Goal: Transaction & Acquisition: Download file/media

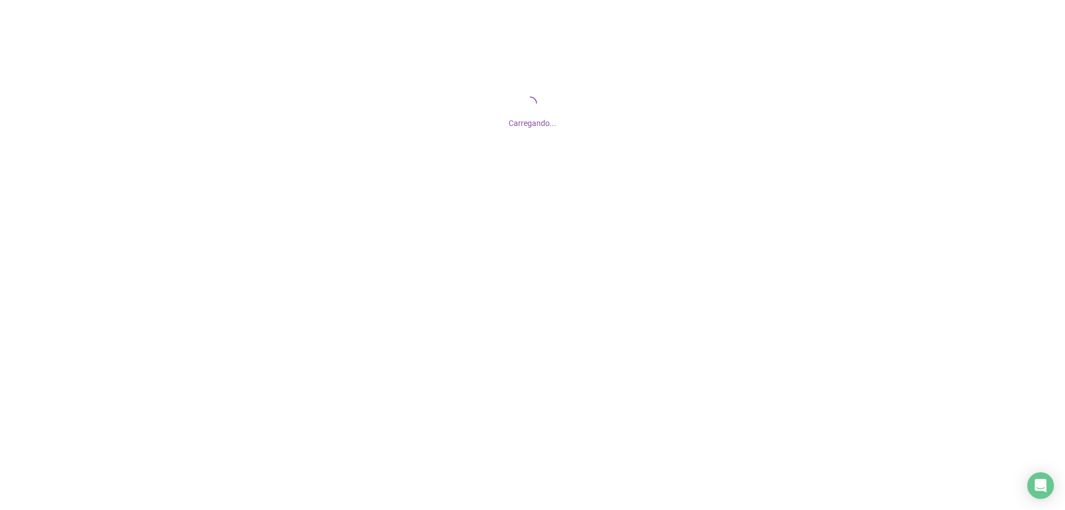
drag, startPoint x: 510, startPoint y: 124, endPoint x: 568, endPoint y: 132, distance: 58.8
click at [568, 132] on div "Carregando..." at bounding box center [532, 111] width 1065 height 222
click at [552, 123] on span "Carregando..." at bounding box center [532, 123] width 48 height 9
drag, startPoint x: 541, startPoint y: 124, endPoint x: 495, endPoint y: 122, distance: 46.6
click at [489, 121] on div "Carregando..." at bounding box center [532, 120] width 1065 height 18
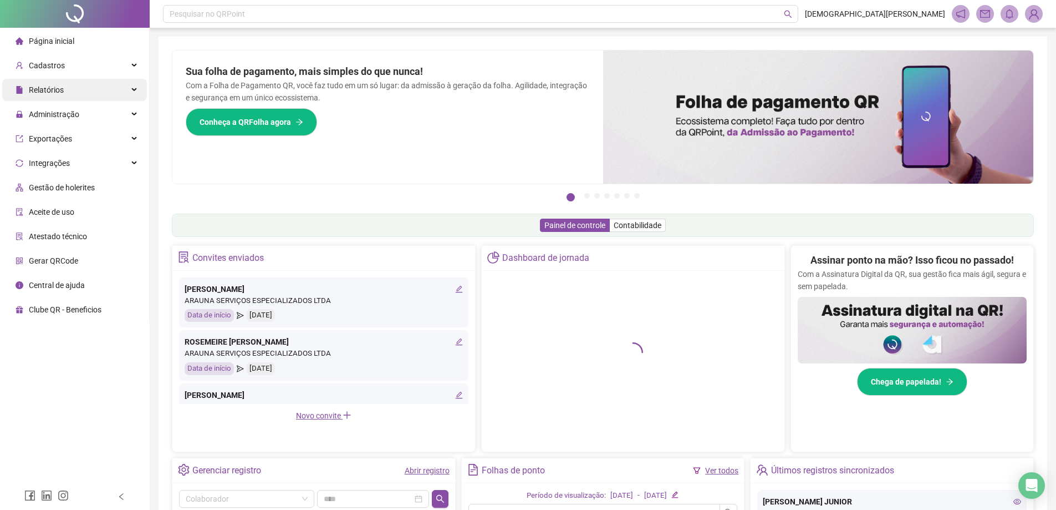
click at [73, 88] on div "Relatórios" at bounding box center [74, 90] width 145 height 22
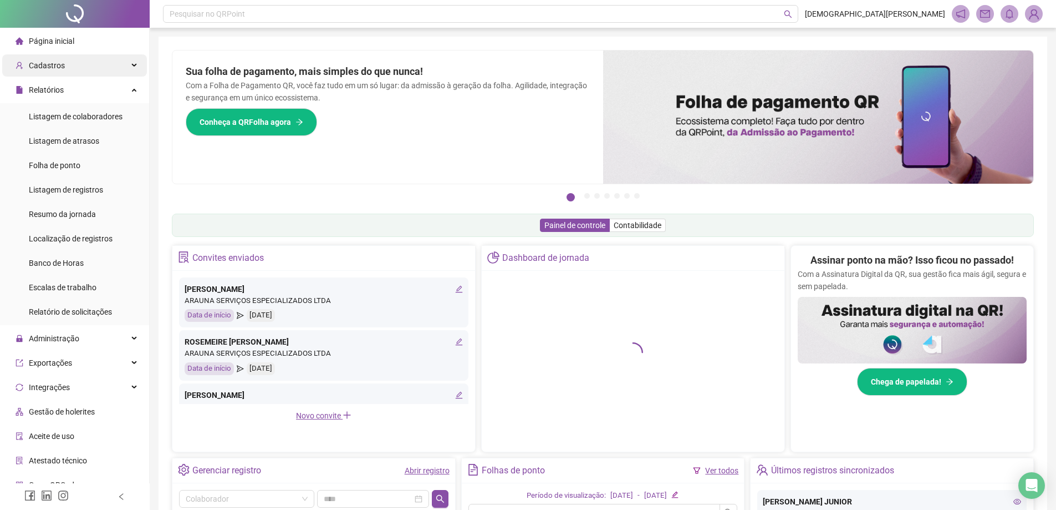
click at [75, 63] on div "Cadastros" at bounding box center [74, 65] width 145 height 22
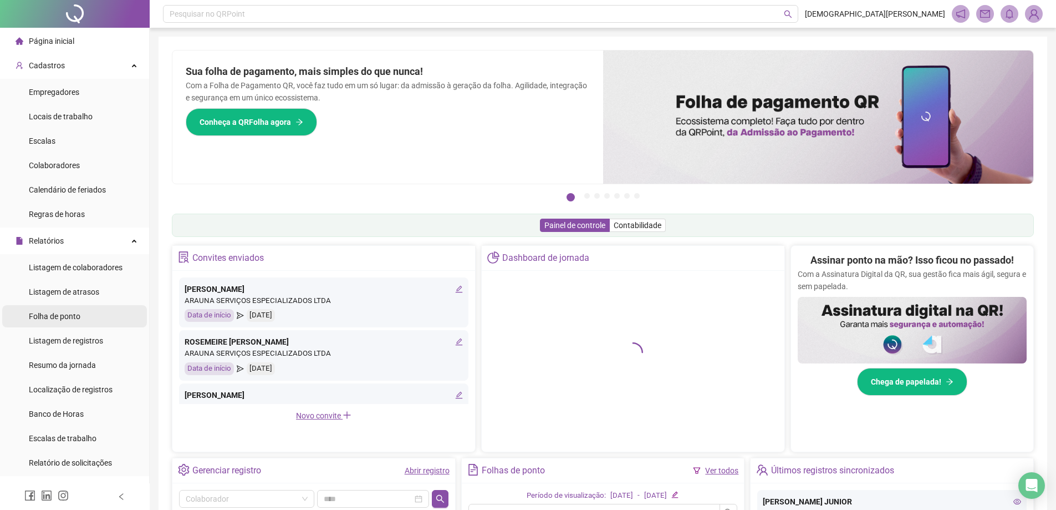
click at [67, 317] on span "Folha de ponto" at bounding box center [55, 316] width 52 height 9
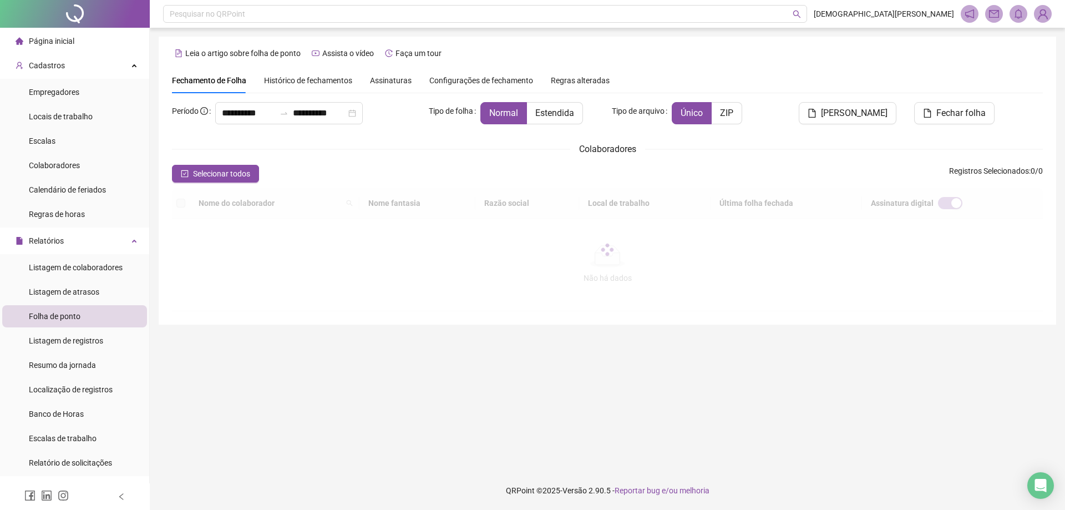
type input "**********"
click at [315, 109] on input "**********" at bounding box center [319, 112] width 53 height 13
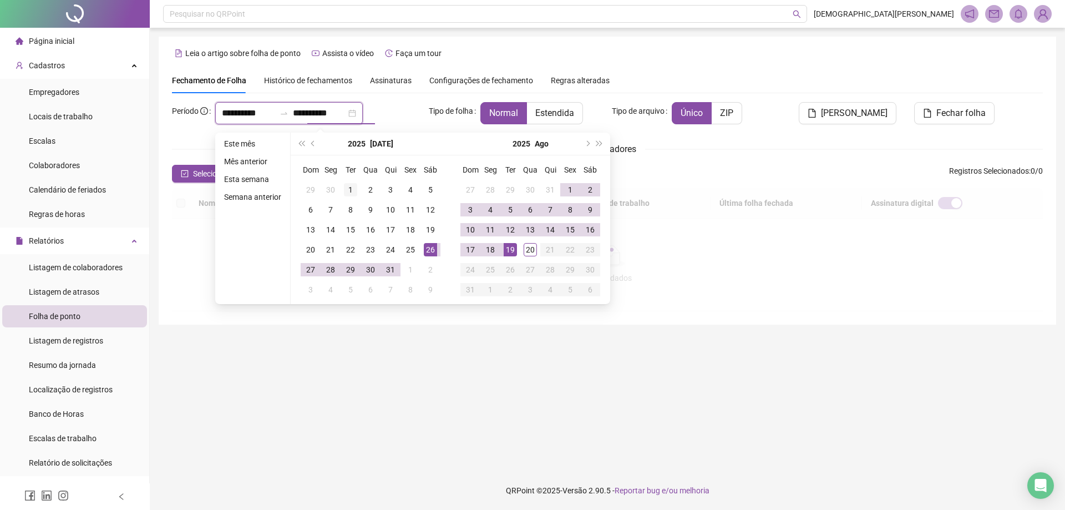
type input "**********"
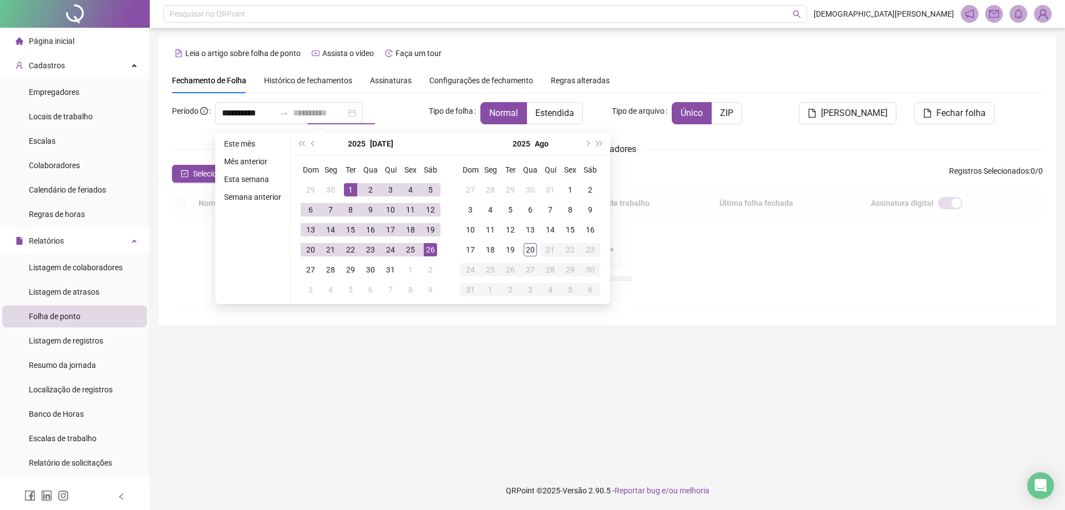
click at [348, 189] on div "1" at bounding box center [350, 189] width 13 height 13
click at [385, 268] on div "31" at bounding box center [390, 269] width 13 height 13
type input "**********"
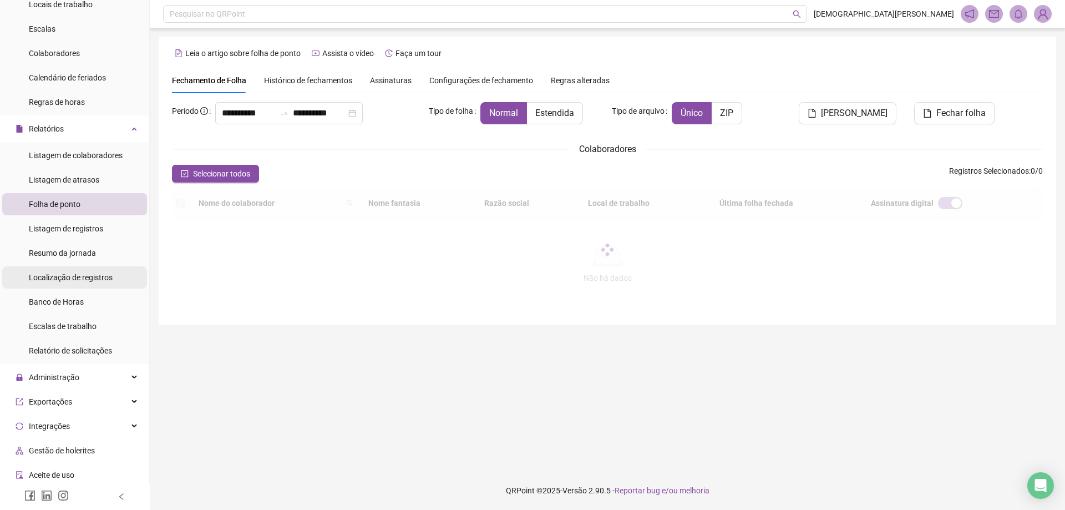
scroll to position [166, 0]
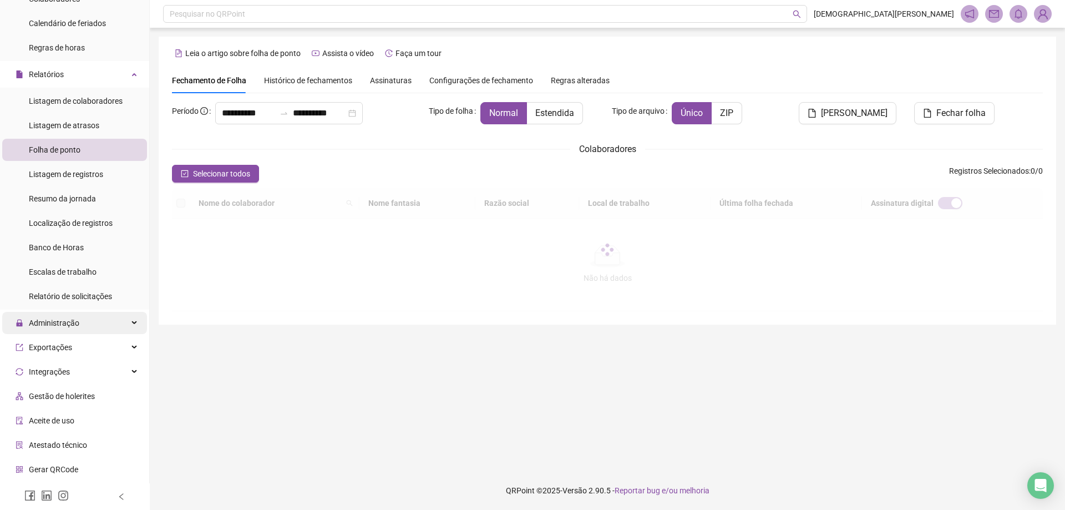
click at [90, 318] on div "Administração" at bounding box center [74, 323] width 145 height 22
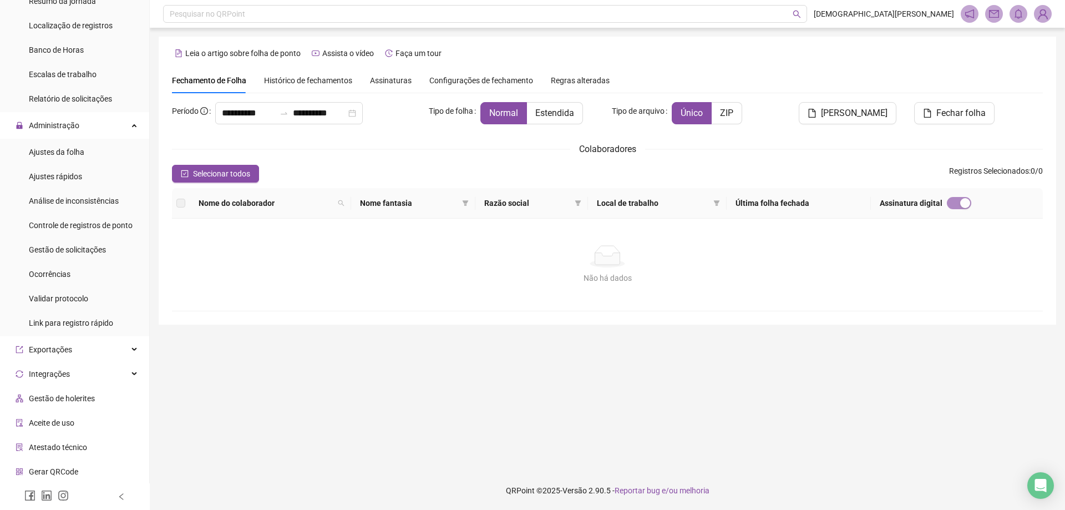
scroll to position [388, 0]
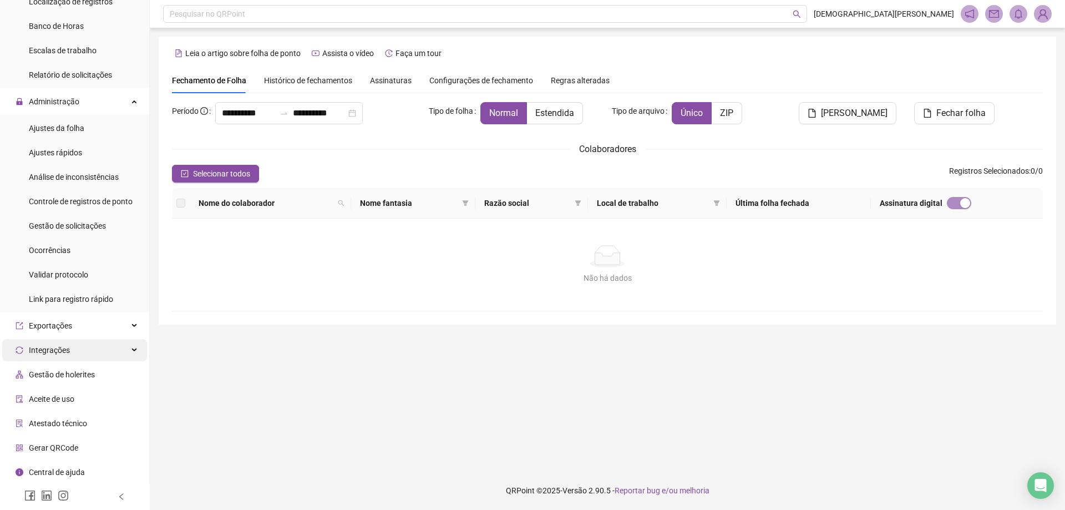
click at [70, 347] on div "Integrações" at bounding box center [74, 350] width 145 height 22
click at [59, 403] on li "Domínio" at bounding box center [74, 401] width 145 height 22
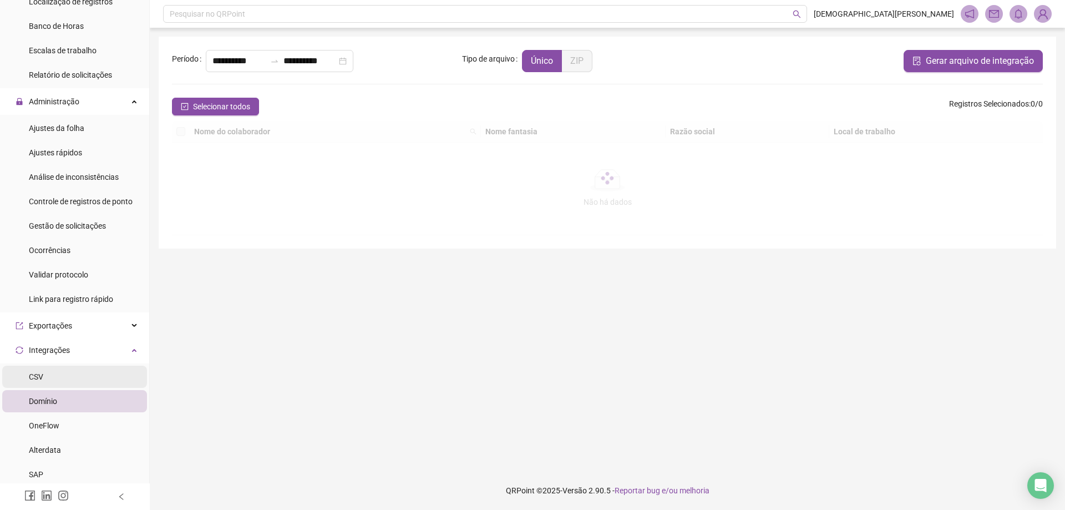
type input "**********"
click at [314, 64] on input "**********" at bounding box center [309, 60] width 53 height 13
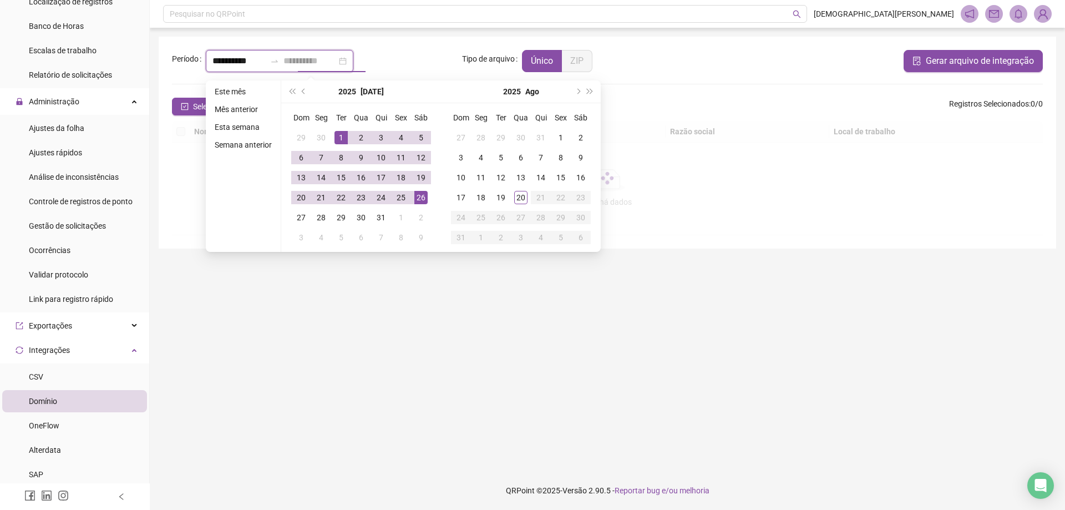
type input "**********"
drag, startPoint x: 343, startPoint y: 131, endPoint x: 364, endPoint y: 195, distance: 67.5
click at [344, 135] on div "1" at bounding box center [340, 137] width 13 height 13
click at [374, 218] on div "31" at bounding box center [380, 217] width 13 height 13
type input "**********"
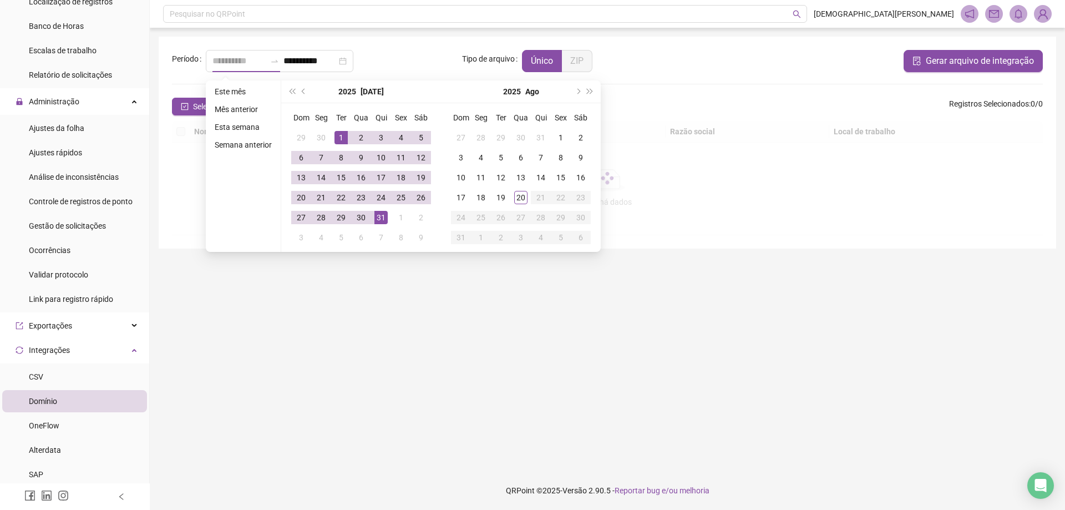
type input "**********"
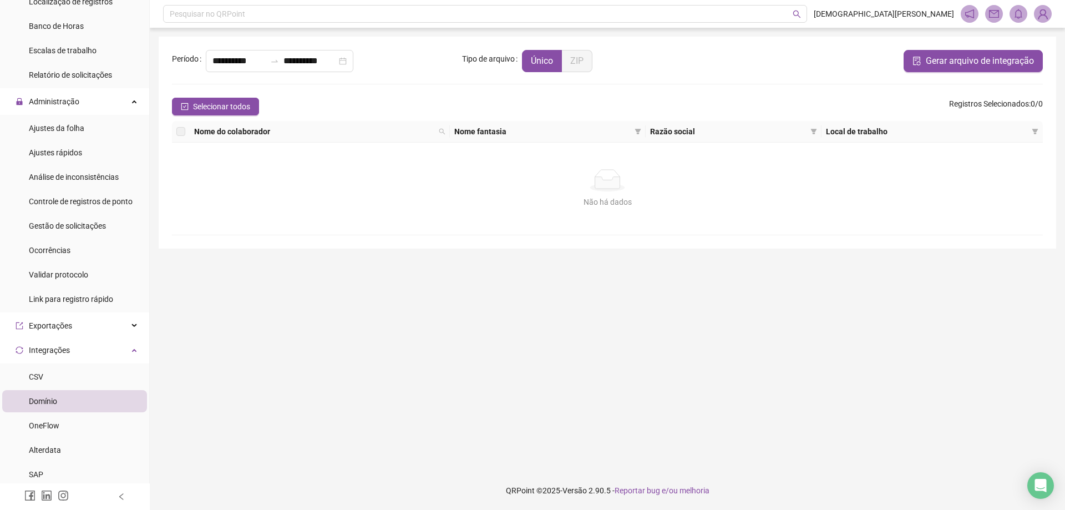
click at [202, 129] on span "Nome do colaborador" at bounding box center [314, 131] width 240 height 12
click at [1034, 131] on icon "filter" at bounding box center [1035, 132] width 6 height 6
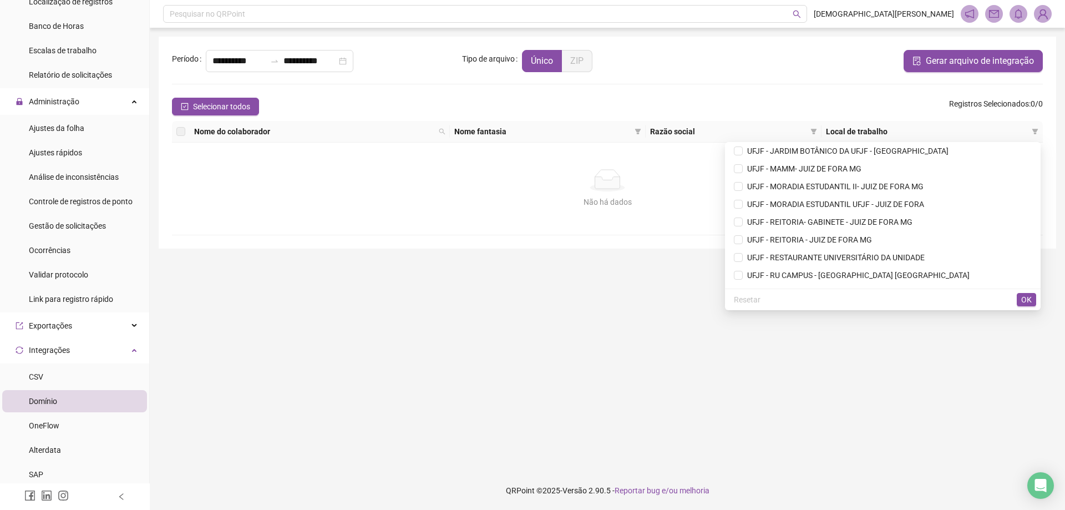
scroll to position [5110, 0]
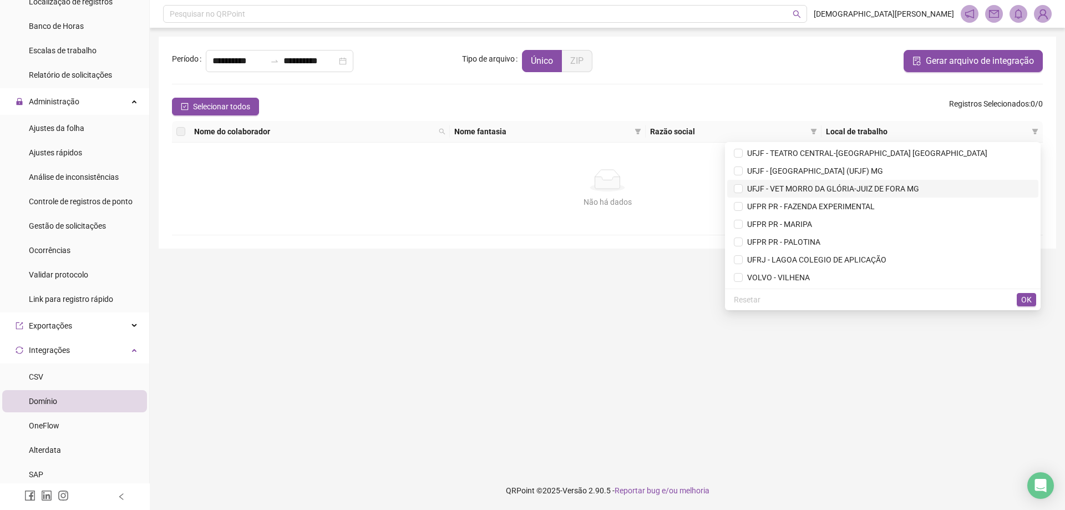
click at [807, 186] on span "UFJF - VET MORRO DA GLÓRIA-JUIZ DE FORA MG" at bounding box center [830, 188] width 176 height 9
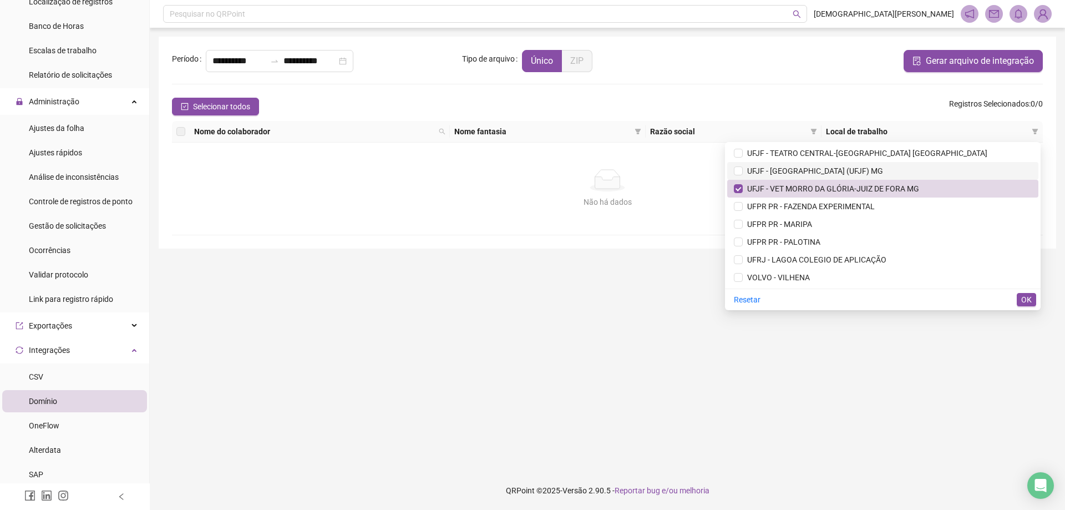
click at [799, 171] on span "UFJF - [GEOGRAPHIC_DATA] (UFJF) MG" at bounding box center [812, 170] width 140 height 9
click at [795, 146] on li "UFJF - TEATRO CENTRAL-[GEOGRAPHIC_DATA] [GEOGRAPHIC_DATA]" at bounding box center [882, 153] width 311 height 18
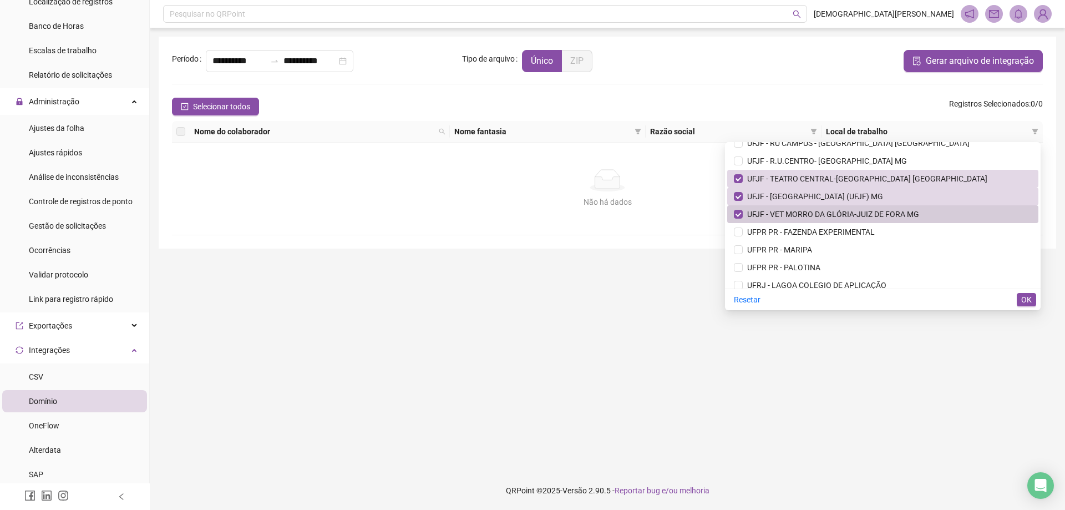
scroll to position [5055, 0]
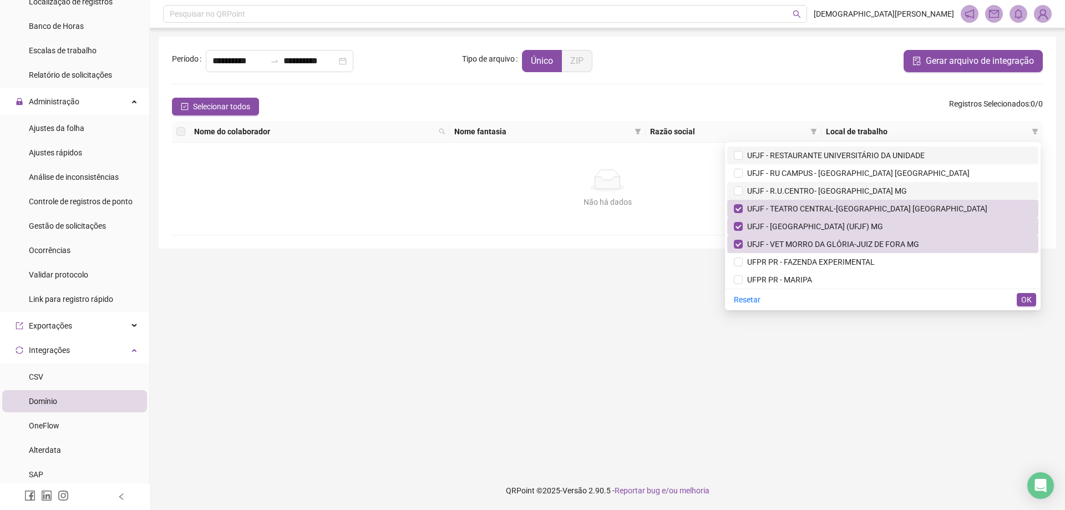
drag, startPoint x: 798, startPoint y: 194, endPoint x: 798, endPoint y: 162, distance: 31.6
click at [798, 192] on span "UFJF - R.U.CENTRO- [GEOGRAPHIC_DATA] MG" at bounding box center [824, 190] width 164 height 9
click at [798, 161] on li "UFJF - RESTAURANTE UNIVERSITÁRIO DA UNIDADE" at bounding box center [882, 155] width 311 height 18
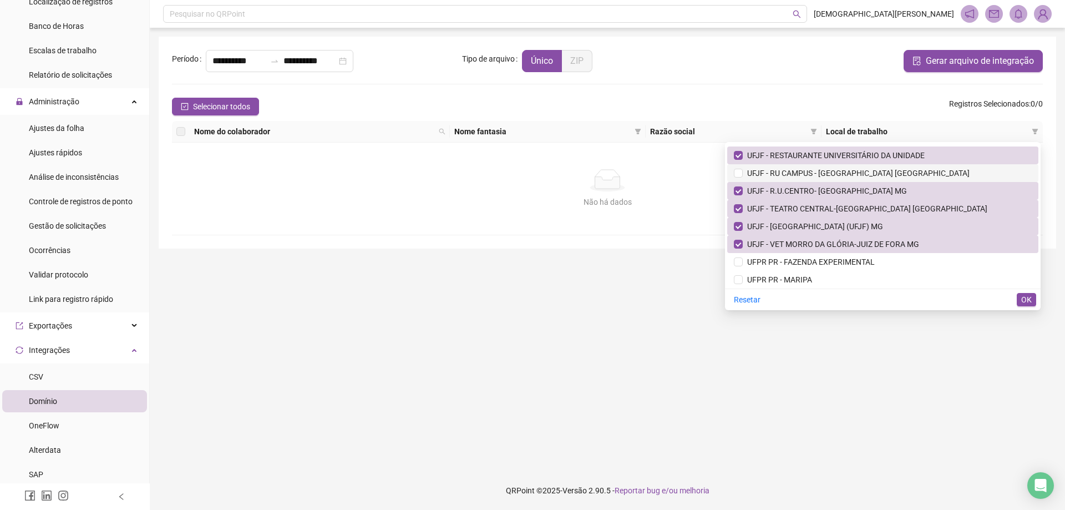
drag, startPoint x: 784, startPoint y: 175, endPoint x: 803, endPoint y: 180, distance: 20.7
click at [784, 175] on span "UFJF - RU CAMPUS - [GEOGRAPHIC_DATA] [GEOGRAPHIC_DATA]" at bounding box center [855, 173] width 227 height 9
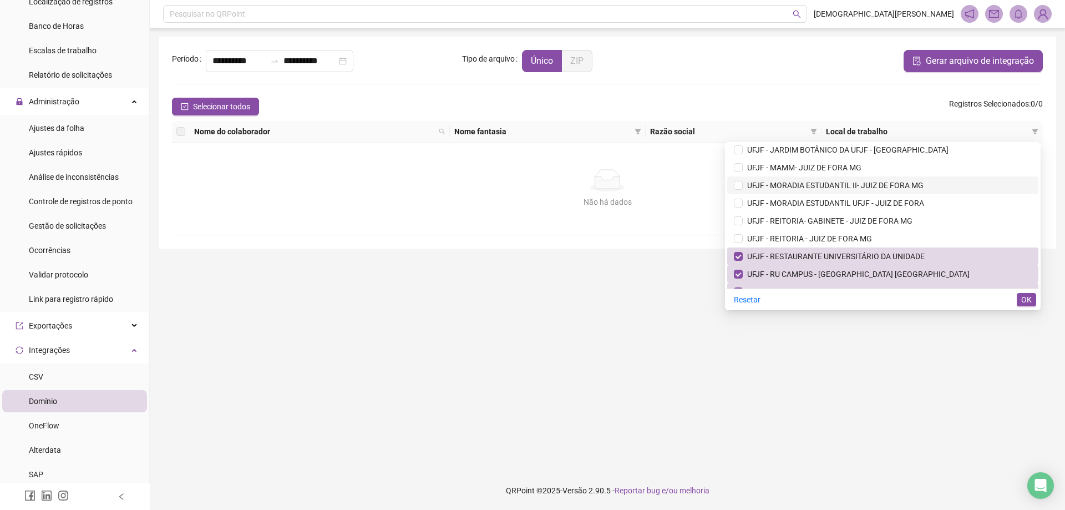
scroll to position [4944, 0]
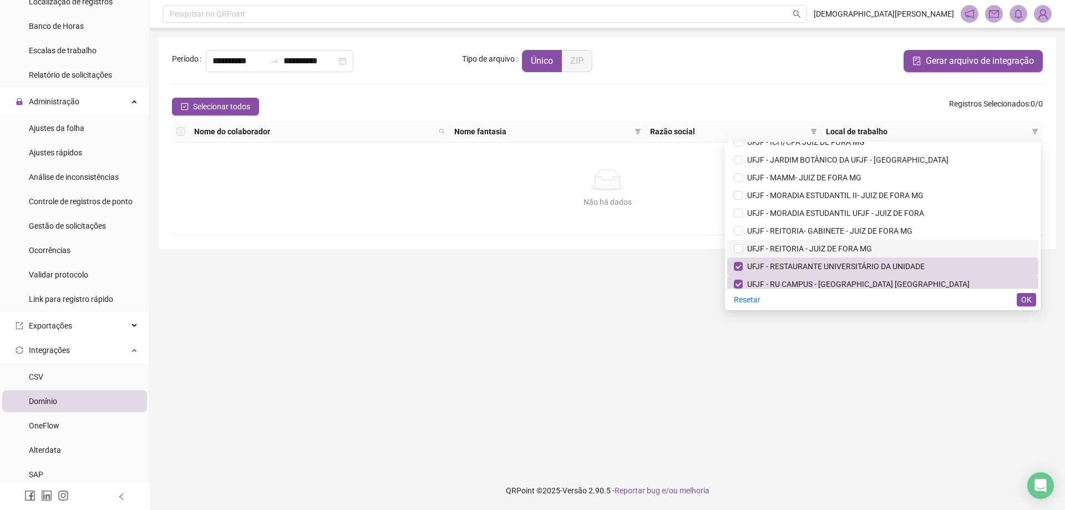
click at [786, 242] on span "UFJF - REITORIA - JUIZ DE FORA MG" at bounding box center [883, 248] width 298 height 12
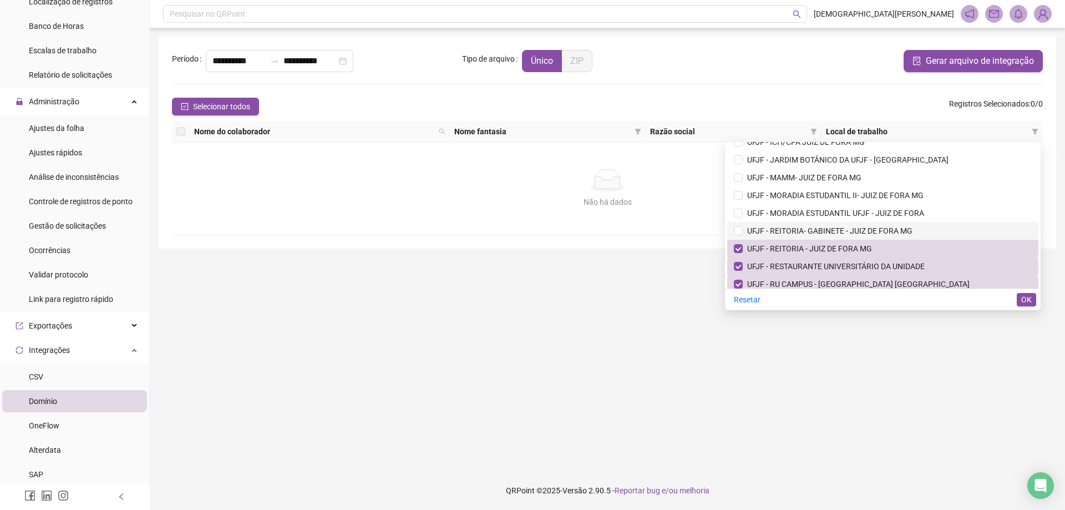
click at [786, 229] on span "UFJF - REITORIA- GABINETE - JUIZ DE FORA MG" at bounding box center [827, 230] width 170 height 9
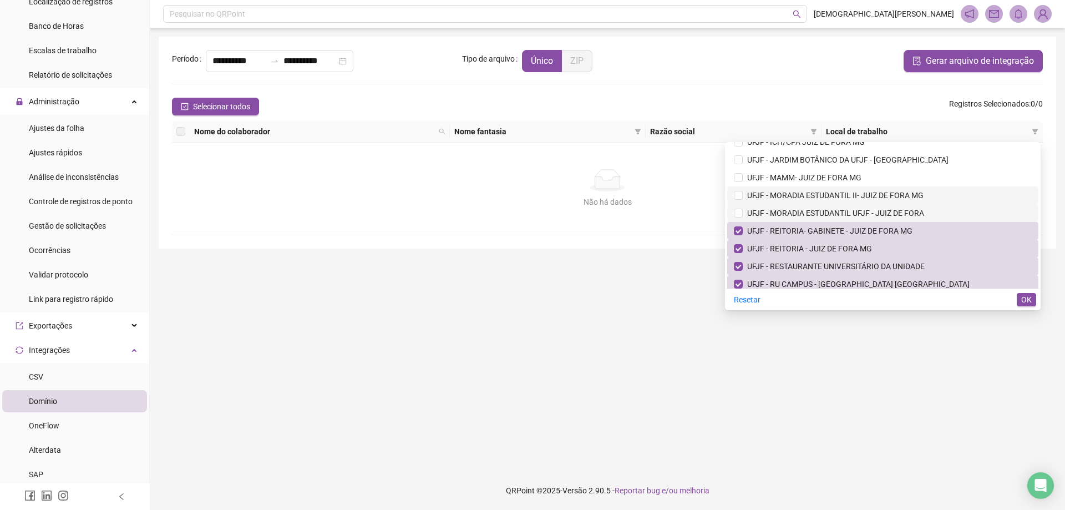
drag, startPoint x: 789, startPoint y: 212, endPoint x: 790, endPoint y: 195, distance: 17.2
click at [789, 212] on span "UFJF - MORADIA ESTUDANTIL UFJF - JUIZ DE FORA" at bounding box center [832, 212] width 181 height 9
click at [790, 195] on span "UFJF - MORADIA ESTUDANTIL II- JUIZ DE FORA MG" at bounding box center [832, 195] width 181 height 9
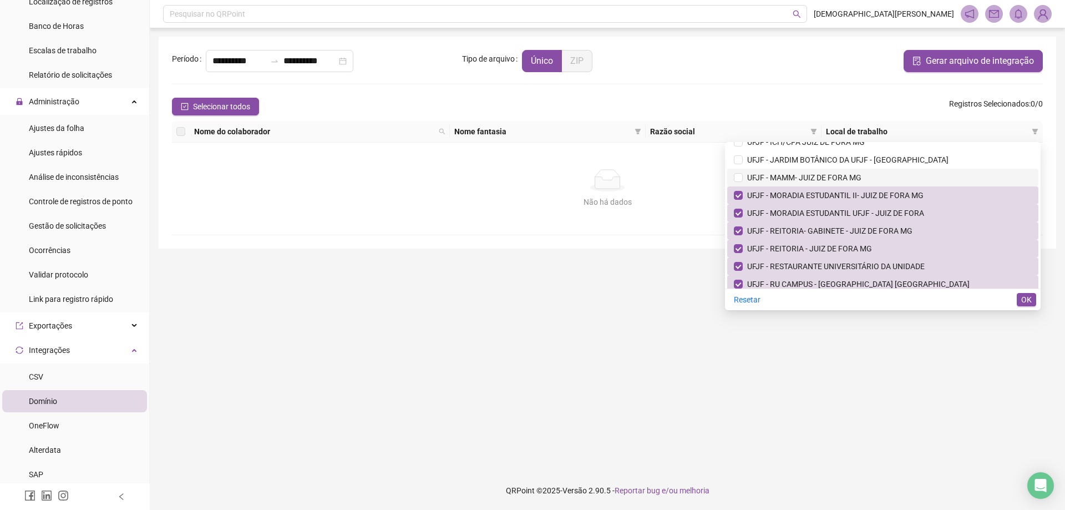
click at [791, 182] on span "UFJF - MAMM- JUIZ DE FORA MG" at bounding box center [883, 177] width 298 height 12
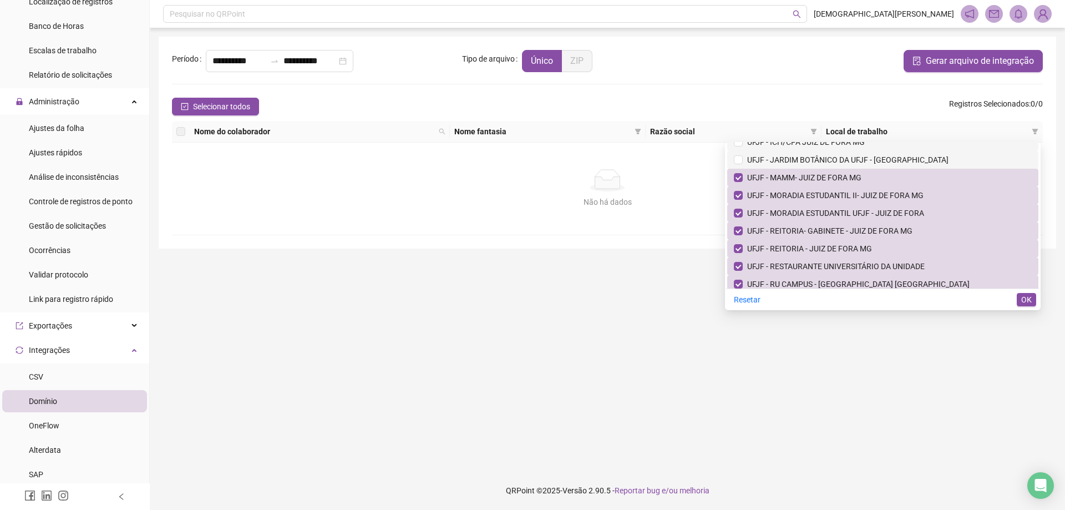
drag, startPoint x: 789, startPoint y: 162, endPoint x: 793, endPoint y: 147, distance: 15.5
click at [790, 162] on span "UFJF - JARDIM BOTÂNICO DA UFJF - [GEOGRAPHIC_DATA]" at bounding box center [845, 159] width 206 height 9
click at [793, 147] on span "UFJF - ICH/CPA JUIZ DE FORA MG" at bounding box center [883, 142] width 298 height 12
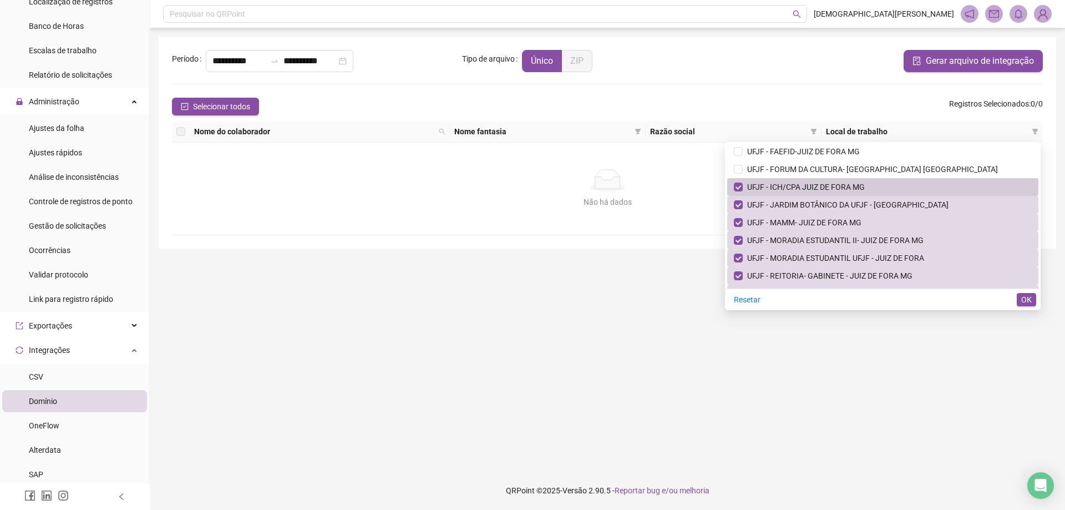
scroll to position [4889, 0]
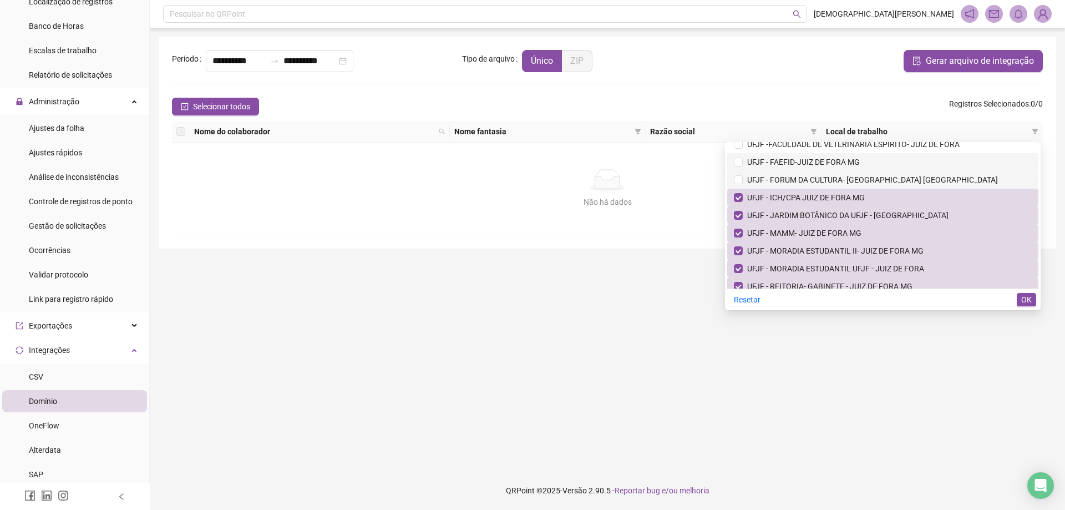
drag, startPoint x: 782, startPoint y: 178, endPoint x: 790, endPoint y: 161, distance: 18.4
click at [783, 178] on span "UFJF - FORUM DA CULTURA- [GEOGRAPHIC_DATA] [GEOGRAPHIC_DATA]" at bounding box center [869, 179] width 255 height 9
click at [790, 161] on span "UFJF - FAEFID-JUIZ DE FORA MG" at bounding box center [800, 161] width 117 height 9
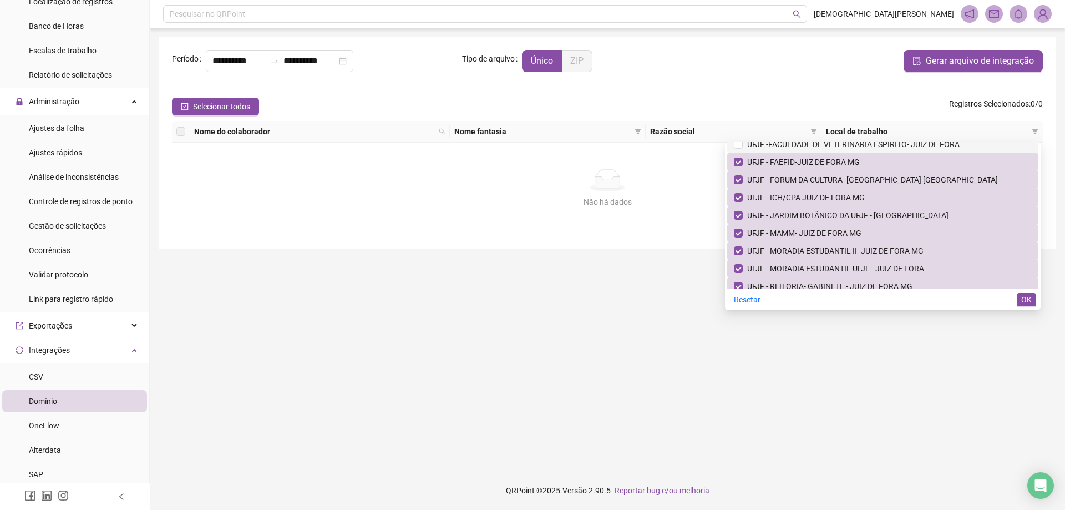
click at [795, 147] on span "UFJF -FACULDADE DE VETERINÁRIA ESPÍRITO- JUIZ DE FORA" at bounding box center [850, 144] width 217 height 9
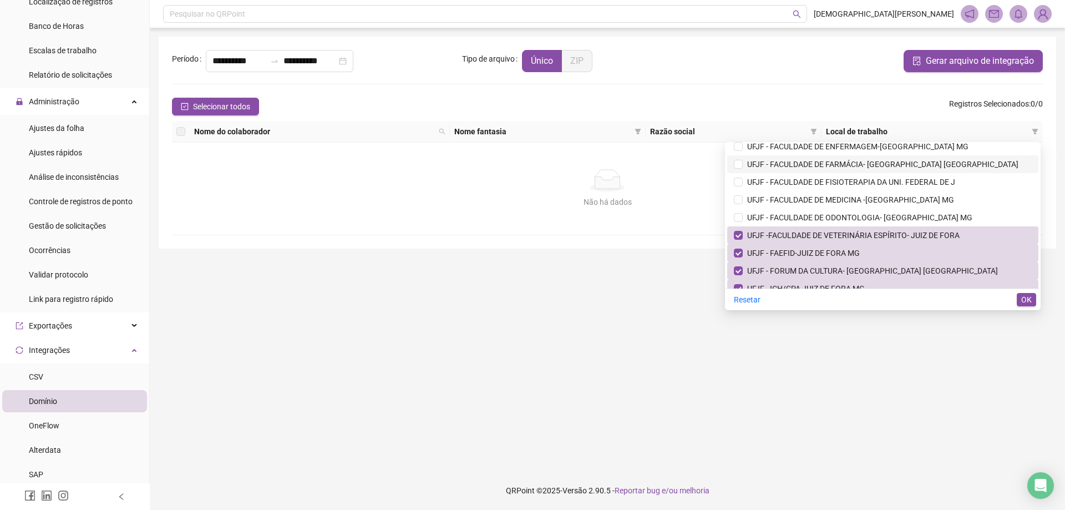
scroll to position [4778, 0]
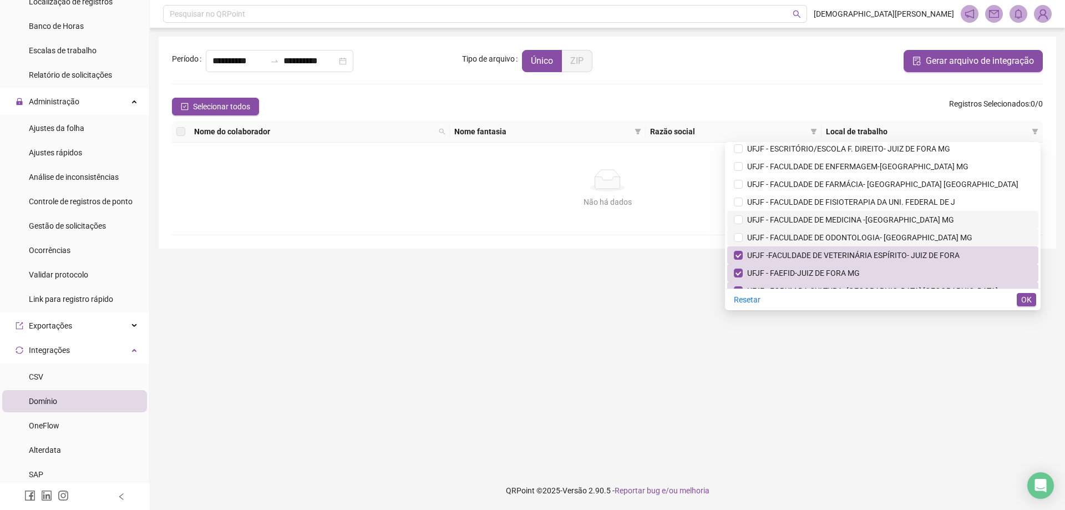
click at [783, 235] on span "UFJF - FACULDADE DE ODONTOLOGIA- [GEOGRAPHIC_DATA] MG" at bounding box center [857, 237] width 230 height 9
click at [784, 215] on span "UFJF - FACULDADE DE MEDICINA -[GEOGRAPHIC_DATA] MG" at bounding box center [847, 219] width 211 height 9
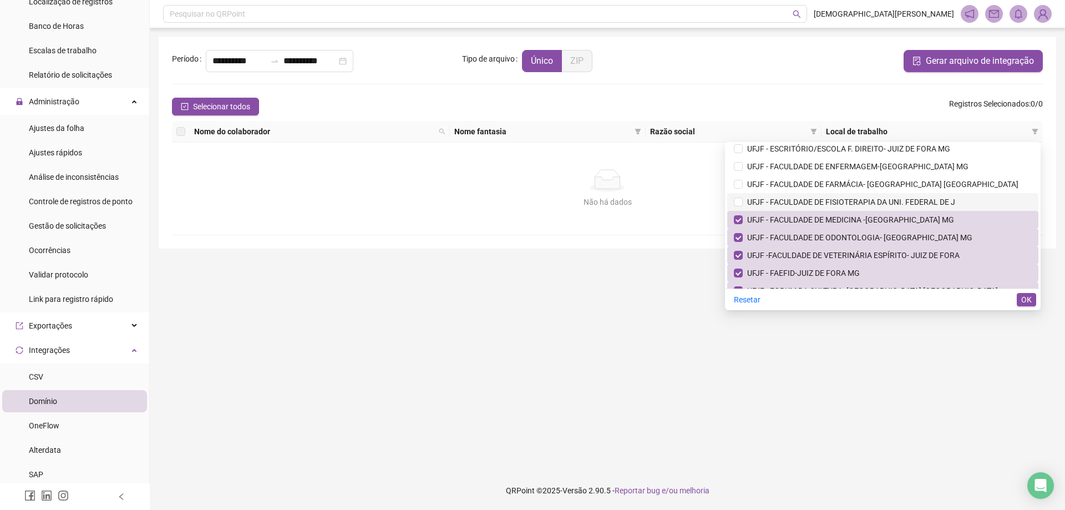
click at [788, 198] on span "UFJF - FACULDADE DE FISIOTERAPIA DA UNI. FEDERAL DE J" at bounding box center [848, 201] width 212 height 9
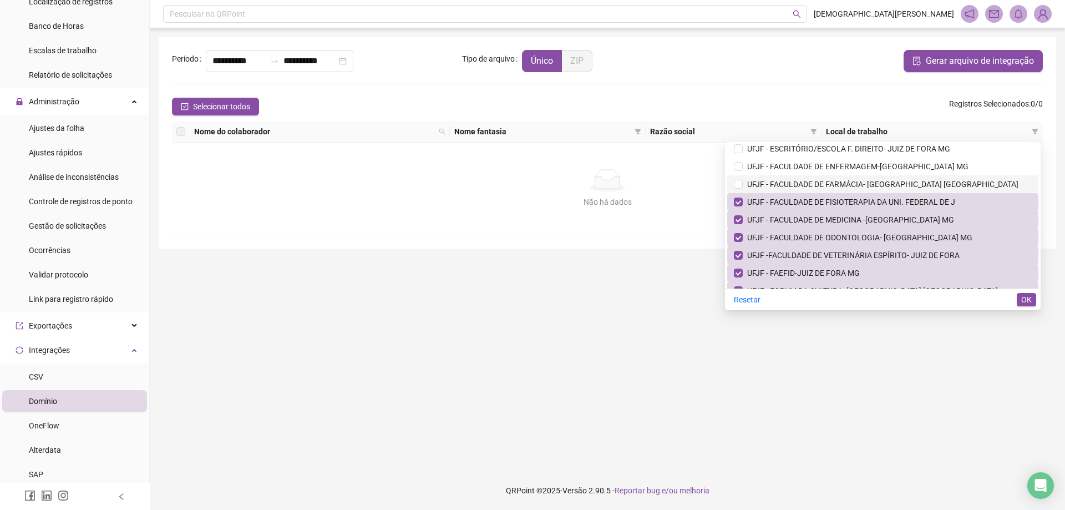
click at [789, 183] on span "UFJF - FACULDADE DE FARMÁCIA- [GEOGRAPHIC_DATA] [GEOGRAPHIC_DATA]" at bounding box center [880, 184] width 276 height 9
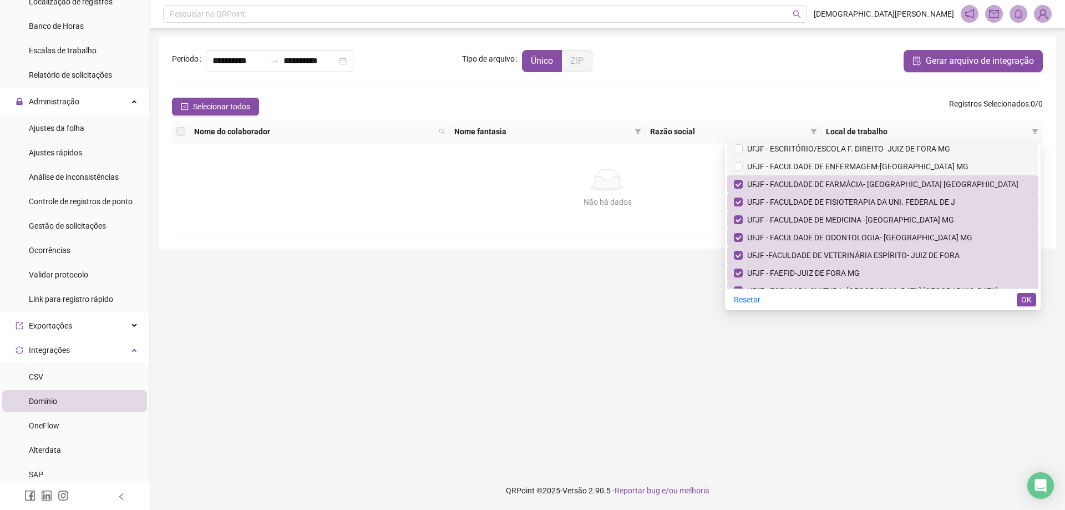
drag, startPoint x: 789, startPoint y: 165, endPoint x: 787, endPoint y: 149, distance: 16.1
click at [789, 165] on span "UFJF - FACULDADE DE ENFERMAGEM-[GEOGRAPHIC_DATA] MG" at bounding box center [855, 166] width 226 height 9
click at [787, 149] on span "UFJF - ESCRITÓRIO/ESCOLA F. DIREITO- JUIZ DE FORA MG" at bounding box center [845, 148] width 207 height 9
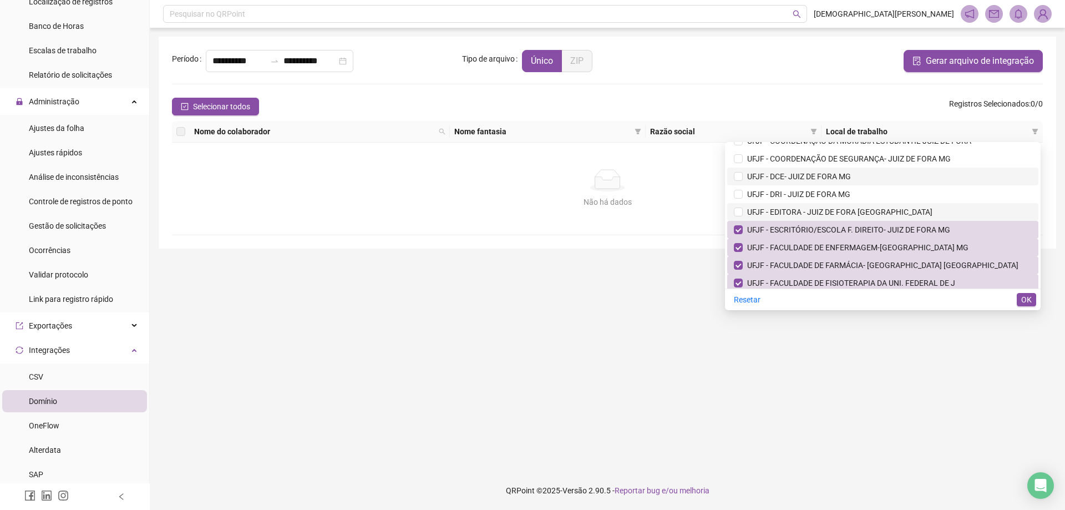
scroll to position [4667, 0]
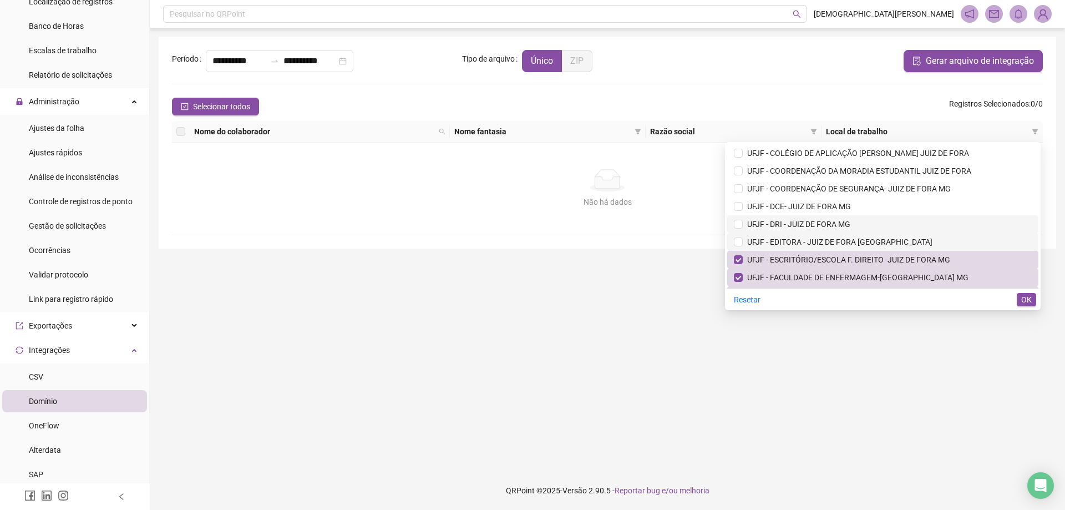
drag, startPoint x: 790, startPoint y: 241, endPoint x: 793, endPoint y: 217, distance: 23.5
click at [790, 240] on span "UFJF - EDITORA - JUIZ DE FORA [GEOGRAPHIC_DATA]" at bounding box center [837, 241] width 190 height 9
click at [791, 225] on span "UFJF - DRI - JUIZ DE FORA MG" at bounding box center [796, 224] width 108 height 9
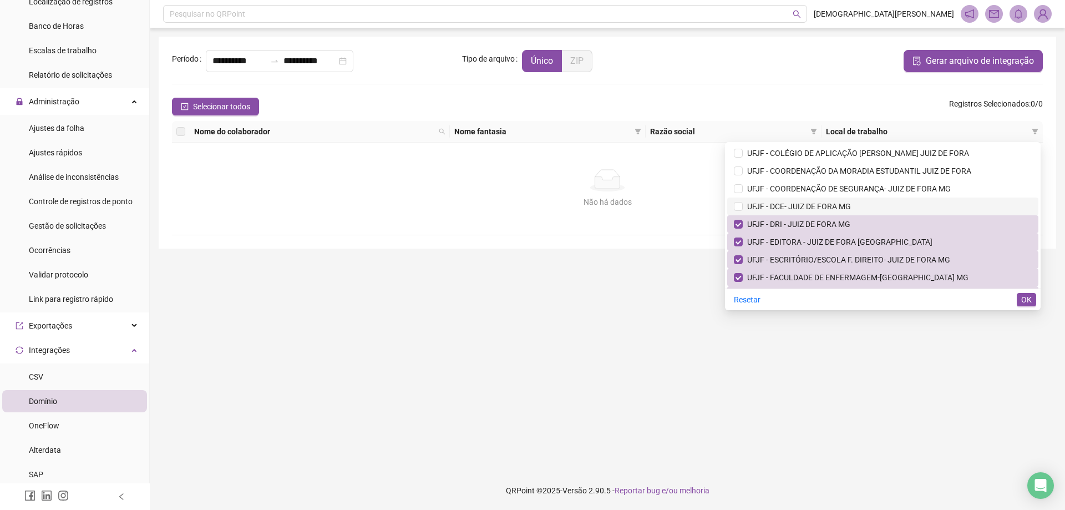
click at [796, 206] on span "UFJF - DCE- JUIZ DE FORA MG" at bounding box center [796, 206] width 108 height 9
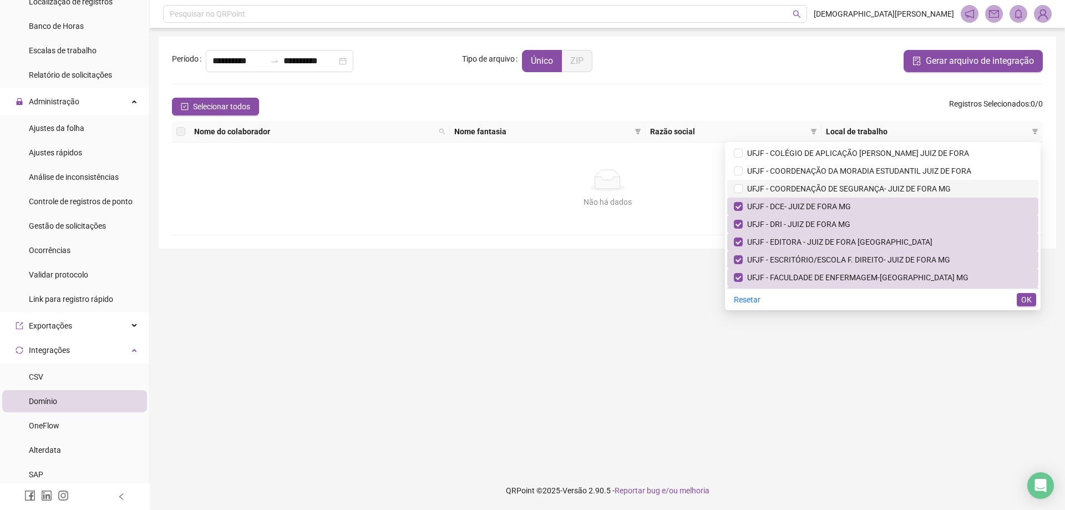
click at [794, 189] on span "UFJF - COORDENAÇÃO DE SEGURANÇA- JUIZ DE FORA MG" at bounding box center [846, 188] width 208 height 9
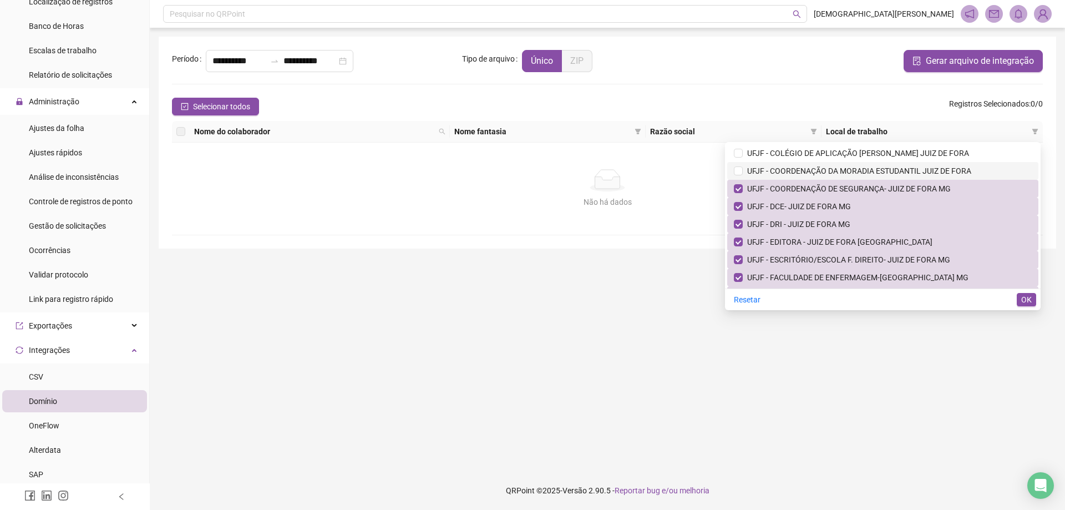
click at [789, 170] on span "UFJF - COORDENAÇÃO DA MORADIA ESTUDANTIL JUIZ DE FORA" at bounding box center [856, 170] width 228 height 9
click at [795, 153] on span "UFJF - COLÉGIO DE APLICAÇÃO [PERSON_NAME] JUIZ DE FORA" at bounding box center [855, 153] width 226 height 9
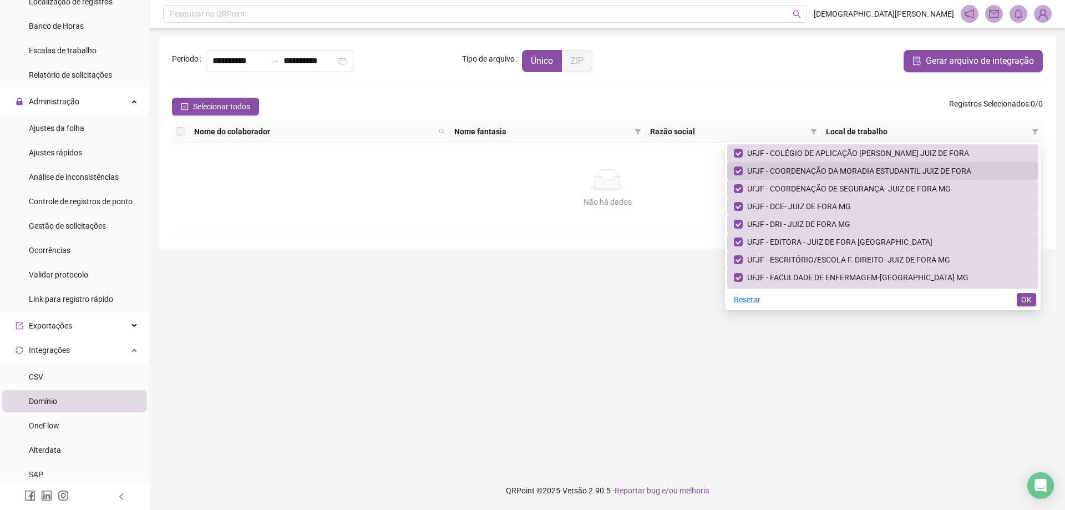
scroll to position [4611, 0]
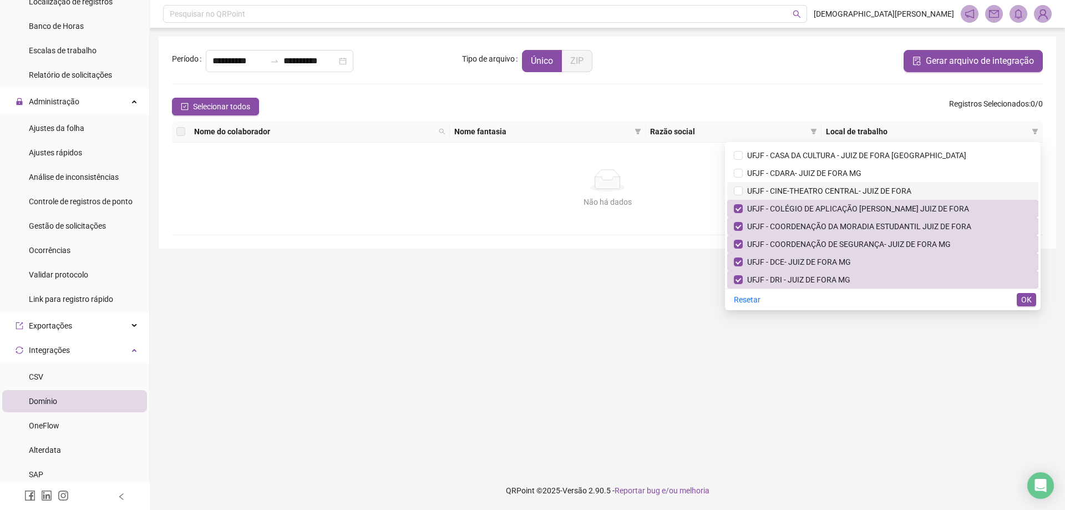
click at [788, 190] on span "UFJF - CINE-THEATRO CENTRAL- JUIZ DE FORA" at bounding box center [826, 190] width 169 height 9
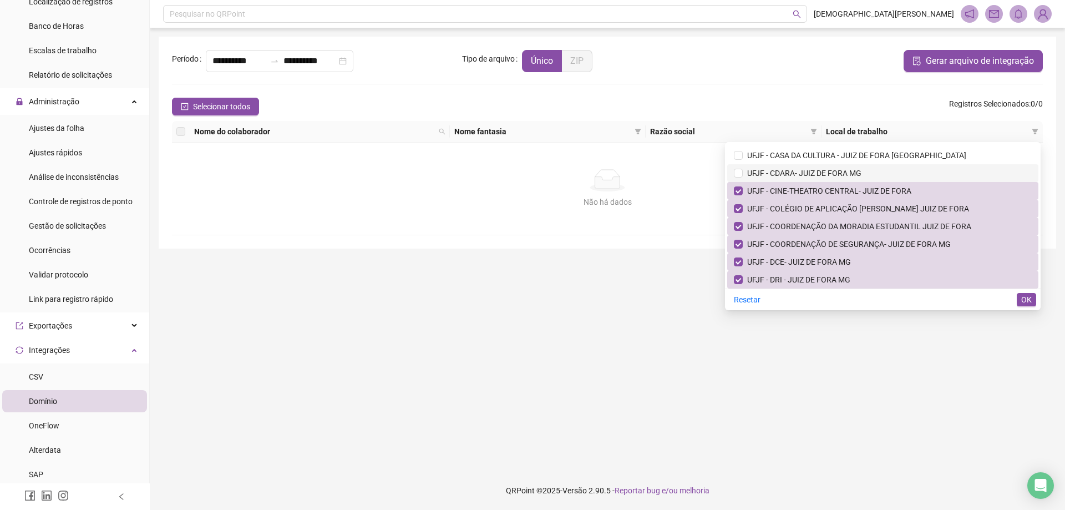
click at [791, 174] on span "UFJF - CDARA- JUIZ DE FORA MG" at bounding box center [801, 173] width 119 height 9
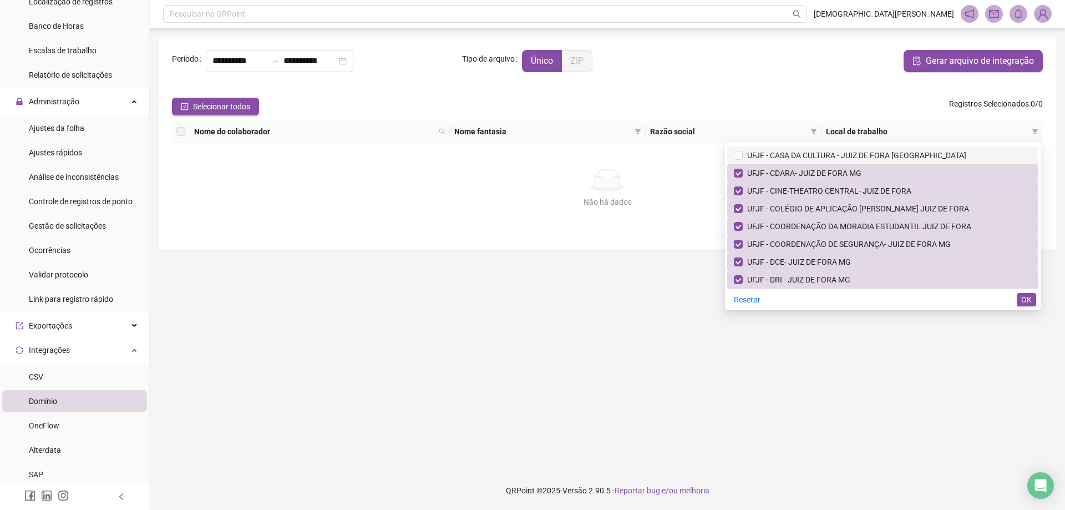
click at [792, 157] on span "UFJF - CASA DA CULTURA - JUIZ DE FORA [GEOGRAPHIC_DATA]" at bounding box center [853, 155] width 223 height 9
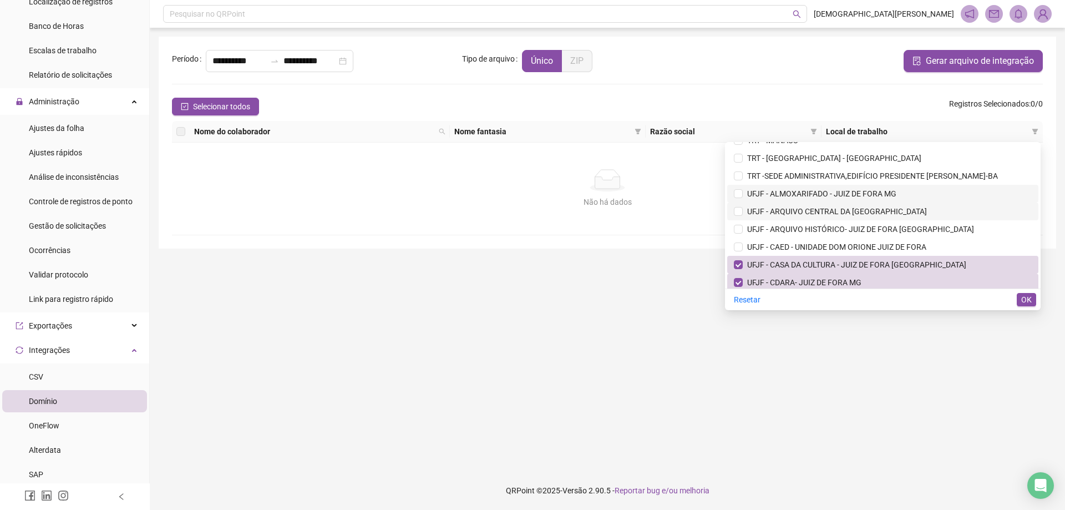
scroll to position [4500, 0]
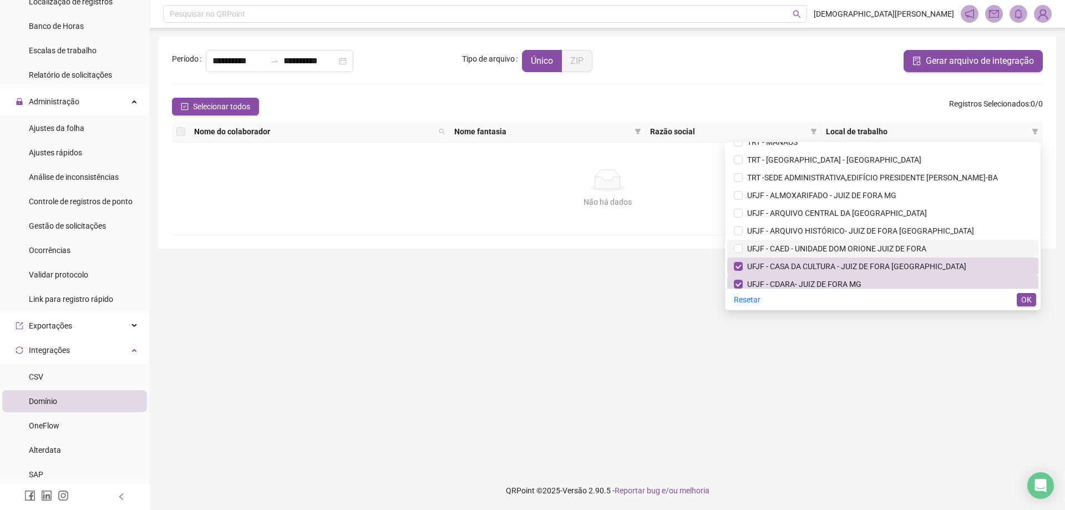
click at [784, 248] on span "UFJF - CAED - UNIDADE DOM ORIONE JUIZ DE FORA" at bounding box center [834, 248] width 184 height 9
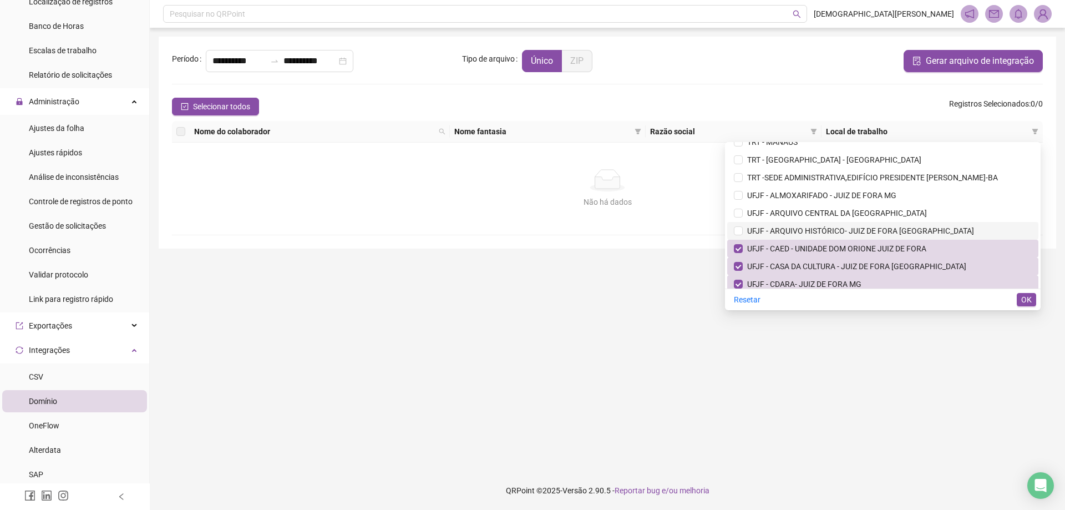
click at [788, 226] on span "UFJF - ARQUIVO HISTÓRICO- JUIZ DE FORA [GEOGRAPHIC_DATA]" at bounding box center [857, 230] width 231 height 9
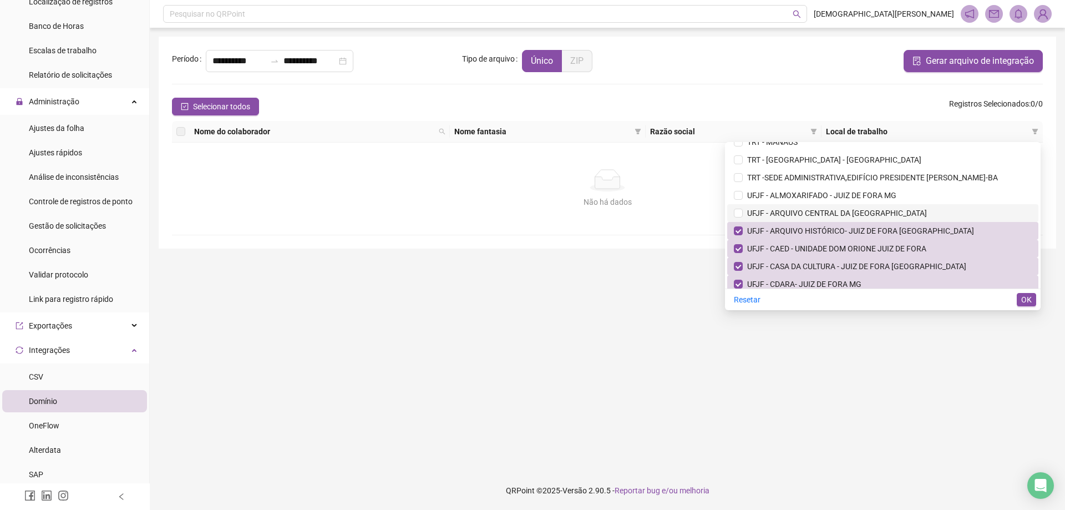
click at [793, 208] on span "UFJF - ARQUIVO CENTRAL DA [GEOGRAPHIC_DATA]" at bounding box center [834, 212] width 184 height 9
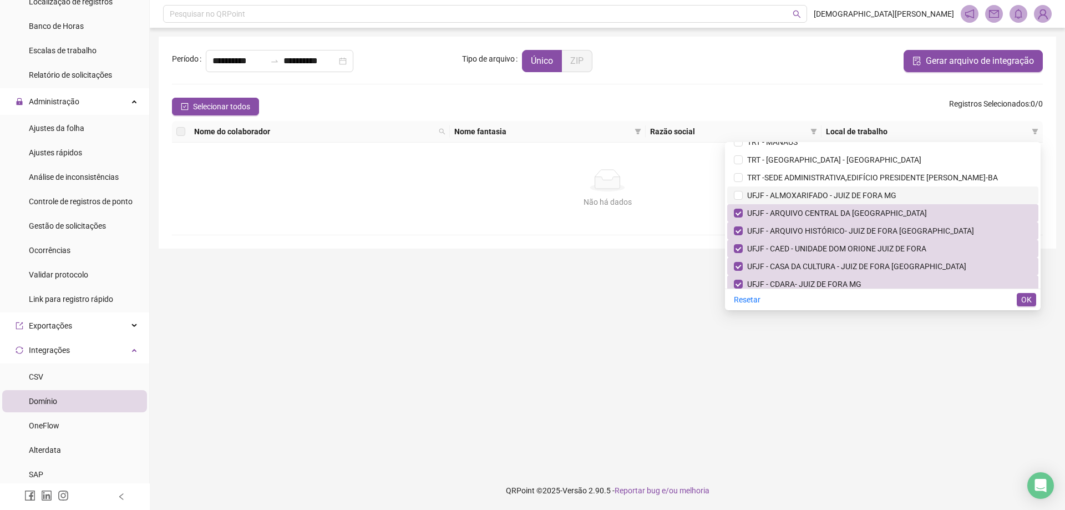
click at [791, 197] on span "UFJF - ALMOXARIFADO - JUIZ DE FORA MG" at bounding box center [819, 195] width 154 height 9
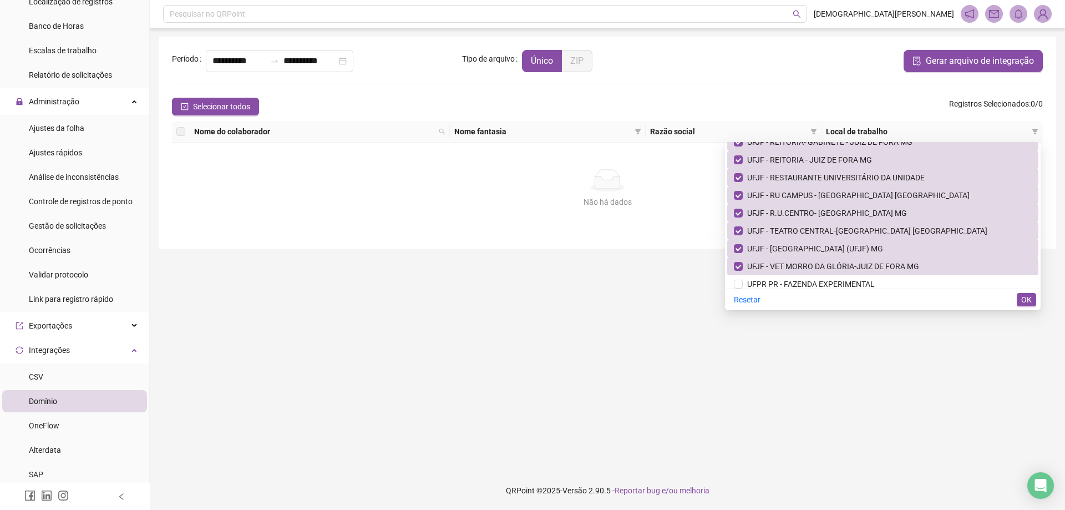
scroll to position [5055, 0]
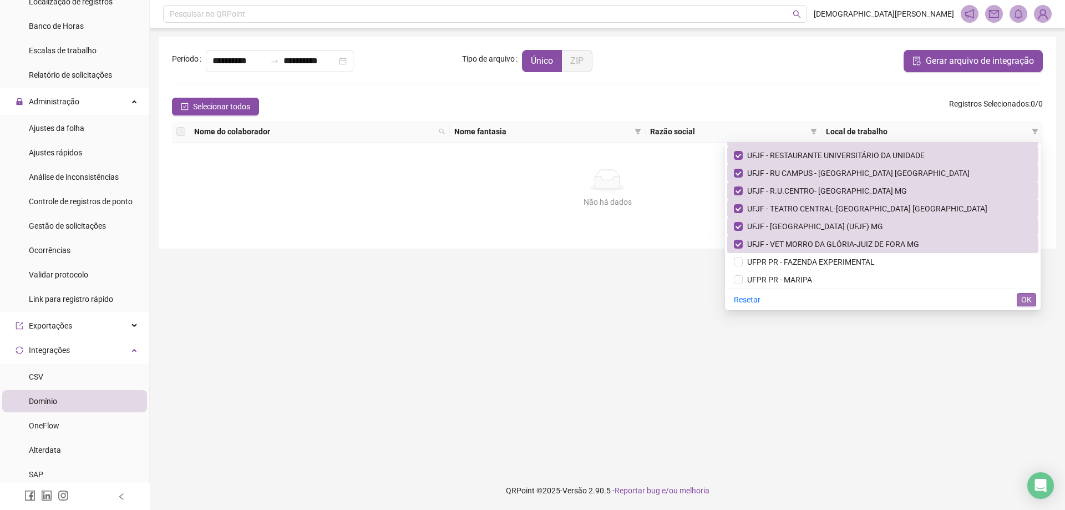
click at [1023, 301] on span "OK" at bounding box center [1026, 299] width 11 height 12
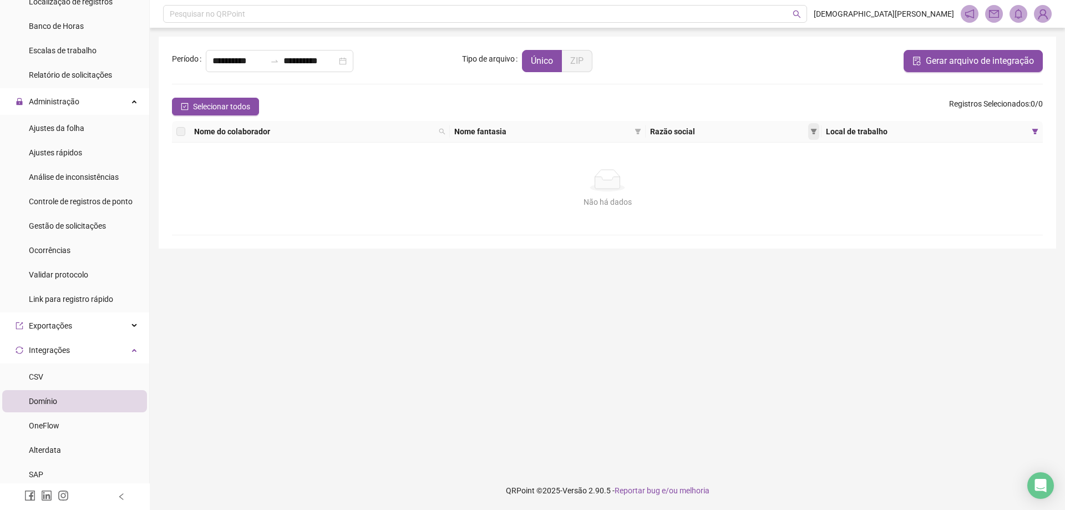
click at [814, 134] on icon "filter" at bounding box center [813, 131] width 7 height 7
click at [723, 168] on span "ARAUNA SERVIÇOS ESPECIALIZADOS LTDA" at bounding box center [733, 170] width 155 height 9
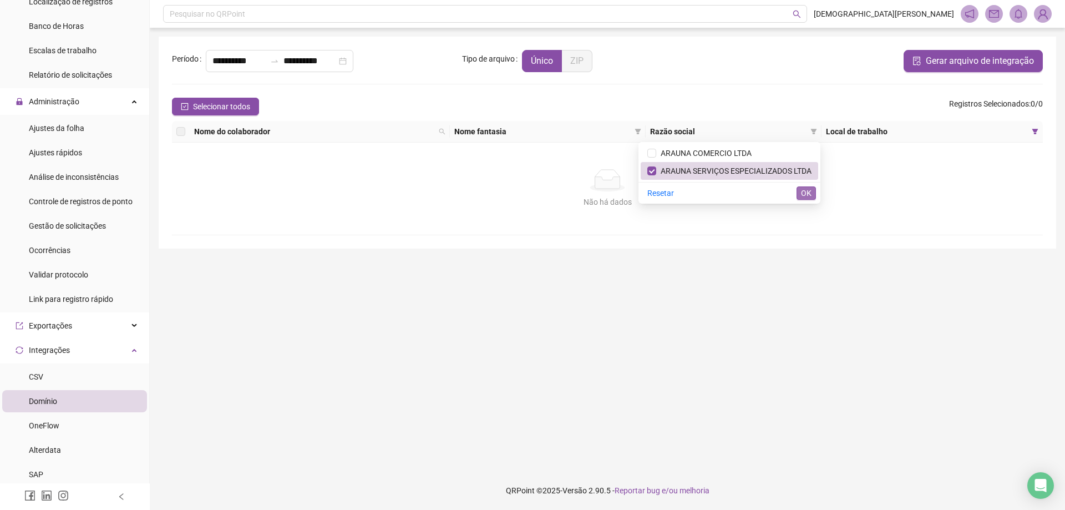
click at [803, 193] on span "OK" at bounding box center [806, 193] width 11 height 12
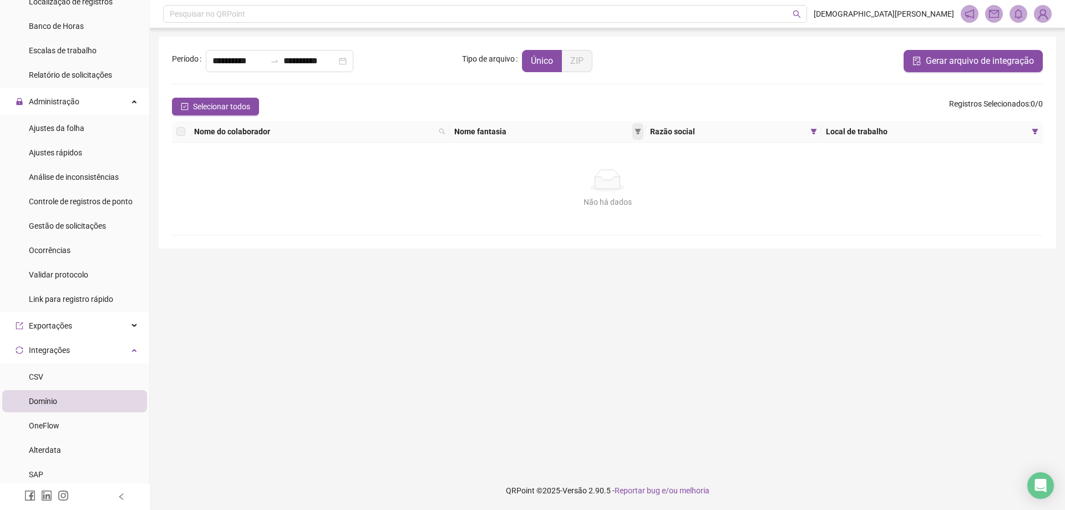
click at [641, 130] on icon "filter" at bounding box center [638, 132] width 6 height 6
click at [545, 170] on span "ARAUNA SERVIÇOS ESPECIALIZADOS LTDA" at bounding box center [561, 170] width 155 height 9
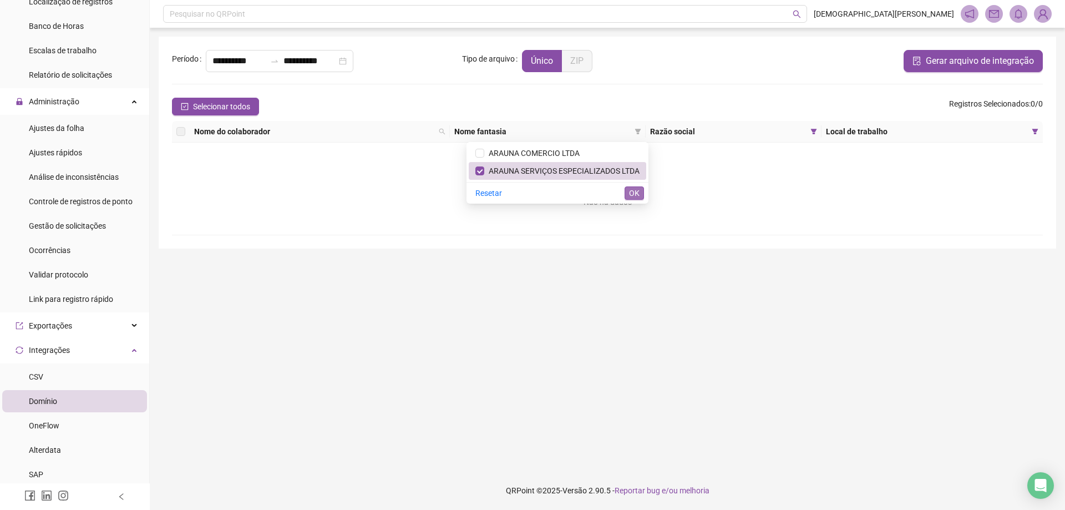
click at [640, 192] on button "OK" at bounding box center [633, 192] width 19 height 13
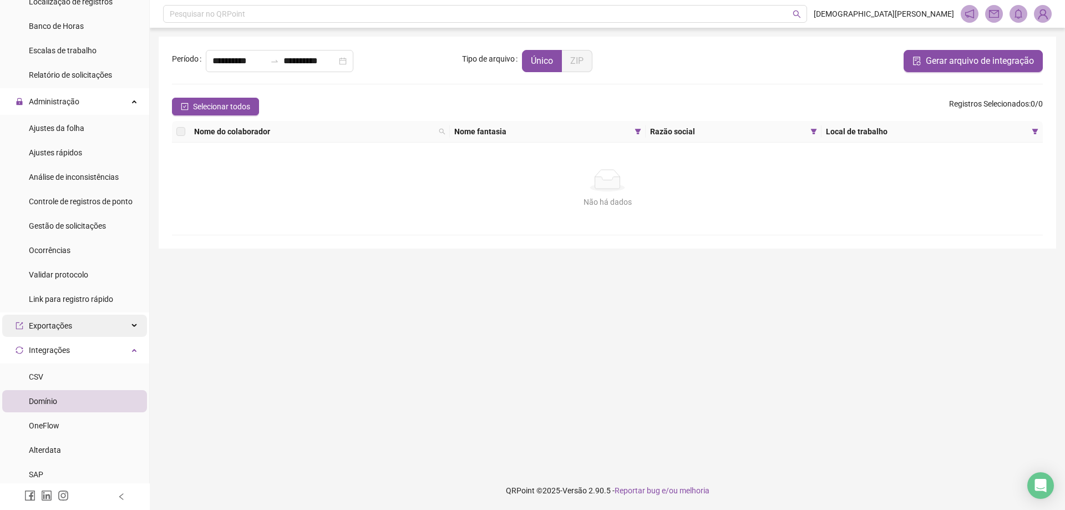
click at [74, 329] on div "Exportações" at bounding box center [74, 325] width 145 height 22
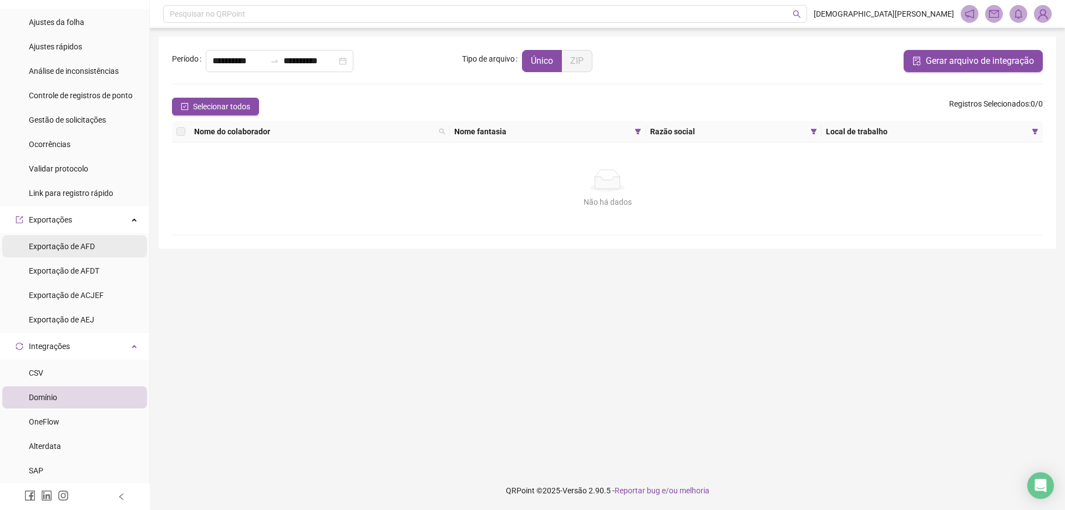
scroll to position [554, 0]
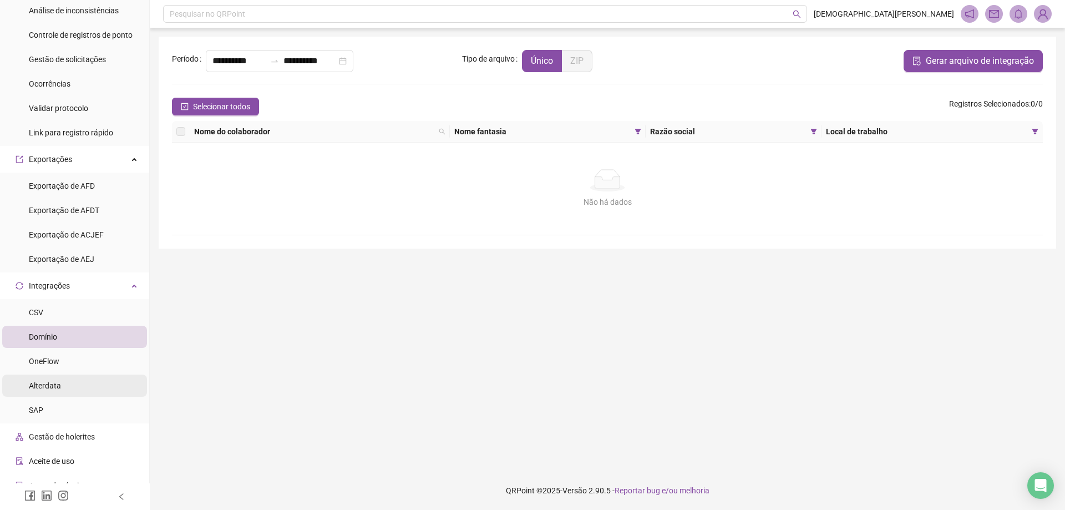
click at [47, 383] on span "Alterdata" at bounding box center [45, 385] width 32 height 9
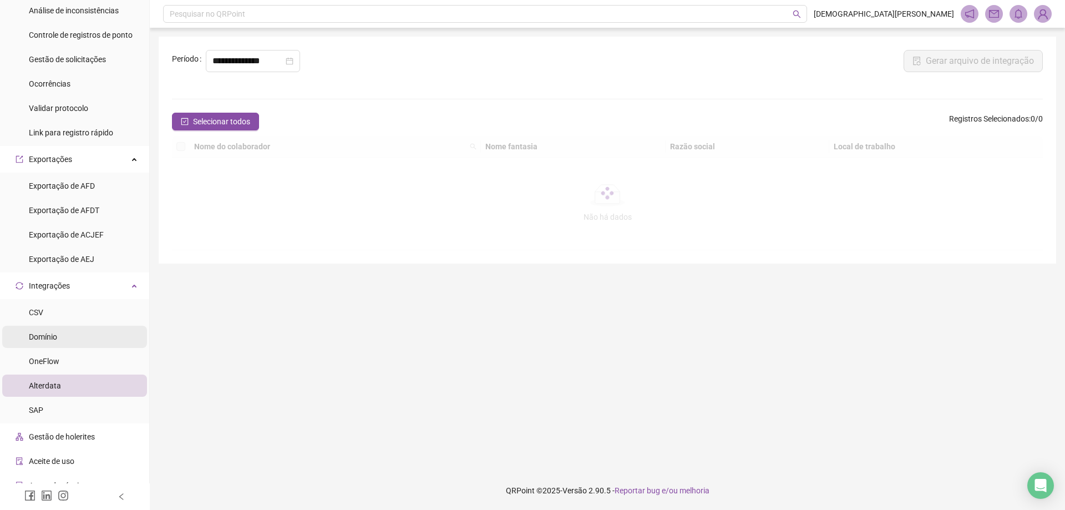
click at [51, 335] on span "Domínio" at bounding box center [43, 336] width 28 height 9
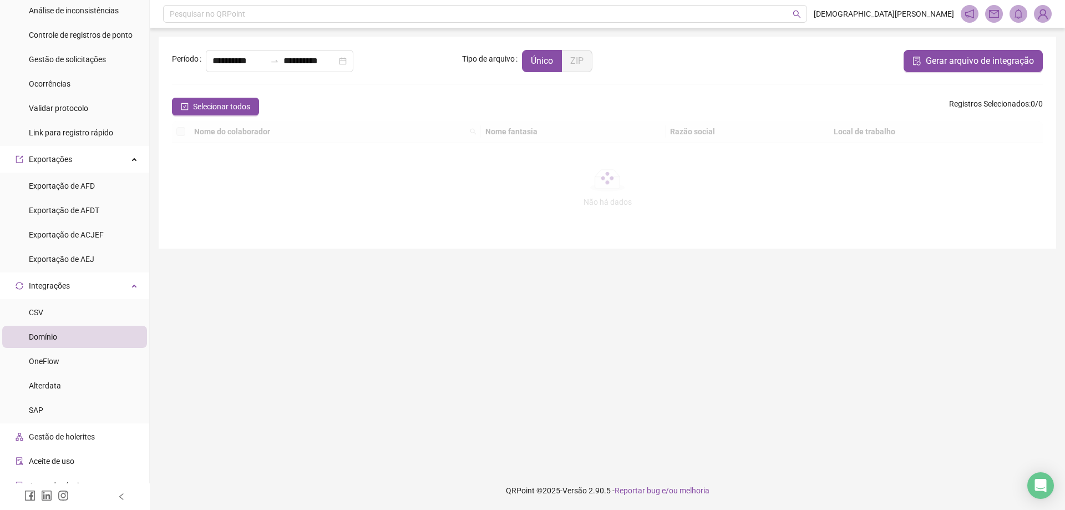
type input "**********"
click at [311, 62] on input "**********" at bounding box center [309, 60] width 53 height 13
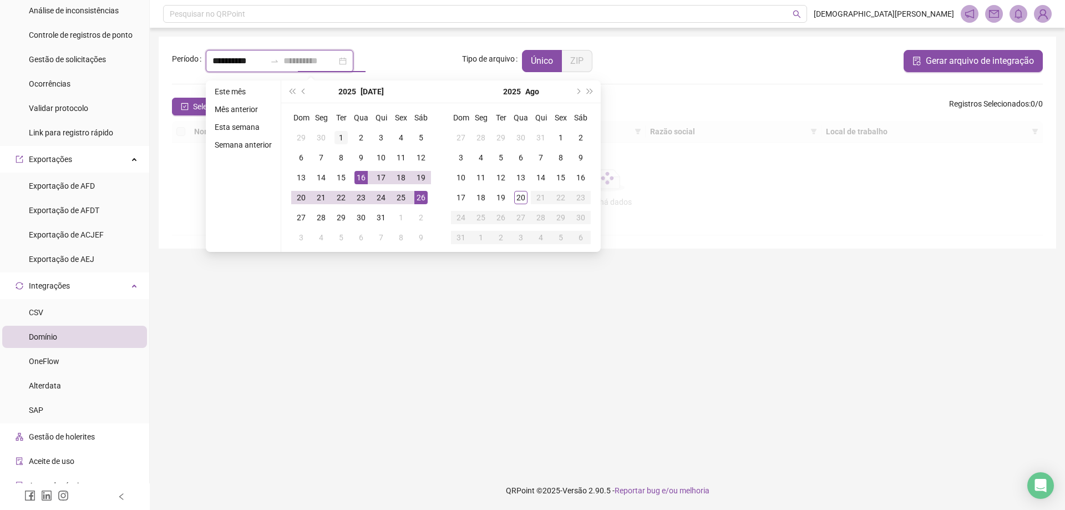
type input "**********"
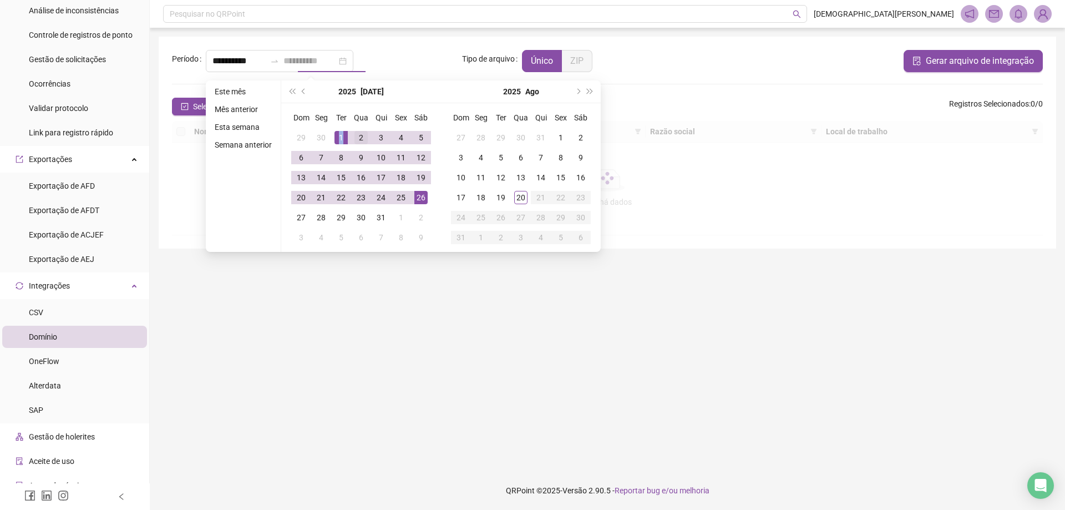
drag, startPoint x: 343, startPoint y: 130, endPoint x: 353, endPoint y: 145, distance: 18.0
click at [345, 132] on div "1" at bounding box center [340, 137] width 13 height 13
click at [378, 216] on div "31" at bounding box center [380, 217] width 13 height 13
type input "**********"
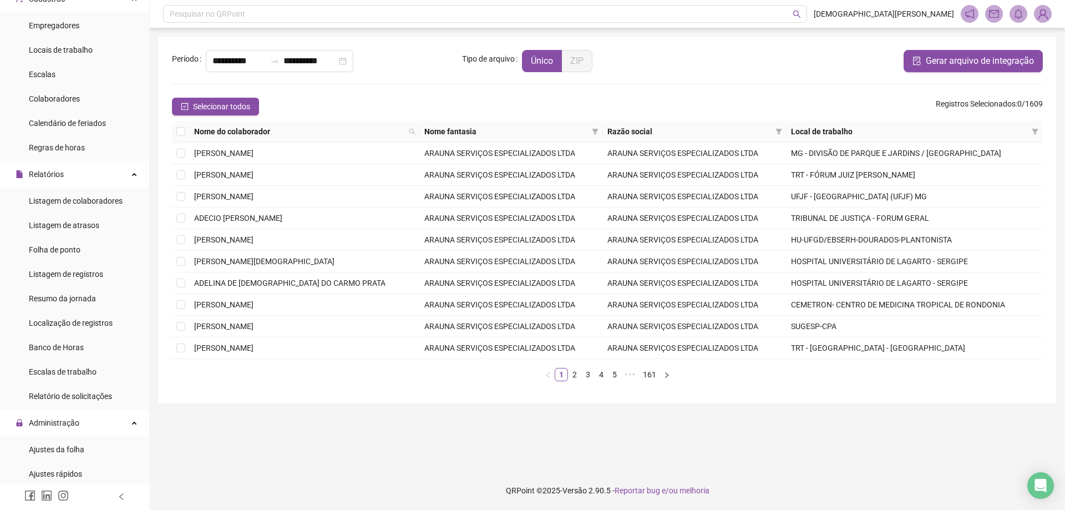
scroll to position [62, 0]
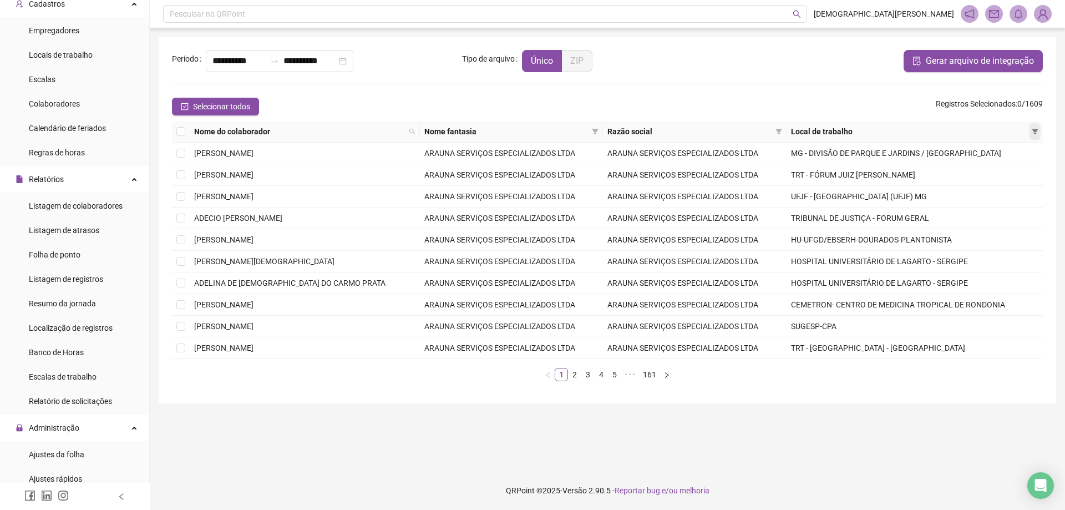
click at [1035, 131] on icon "filter" at bounding box center [1035, 132] width 6 height 6
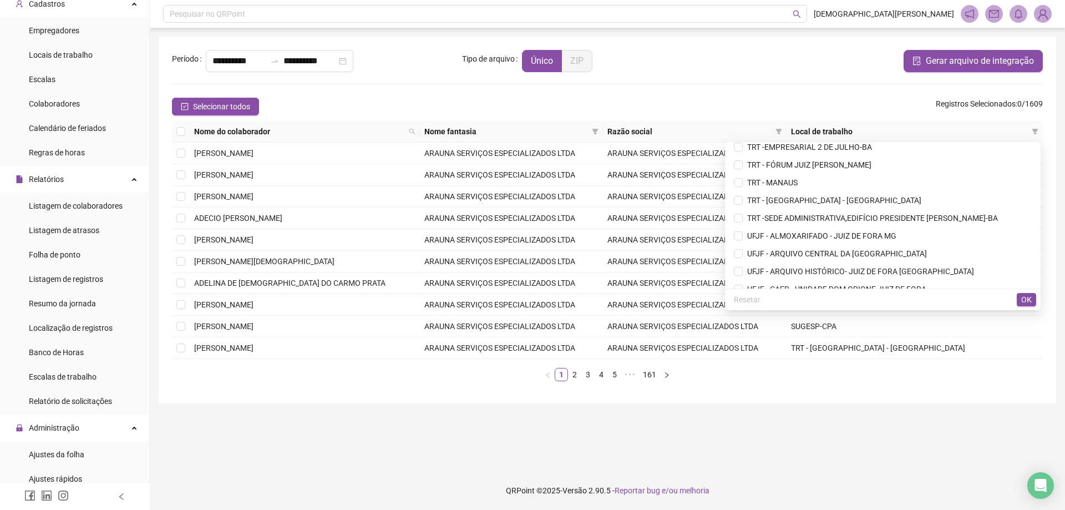
scroll to position [4436, 0]
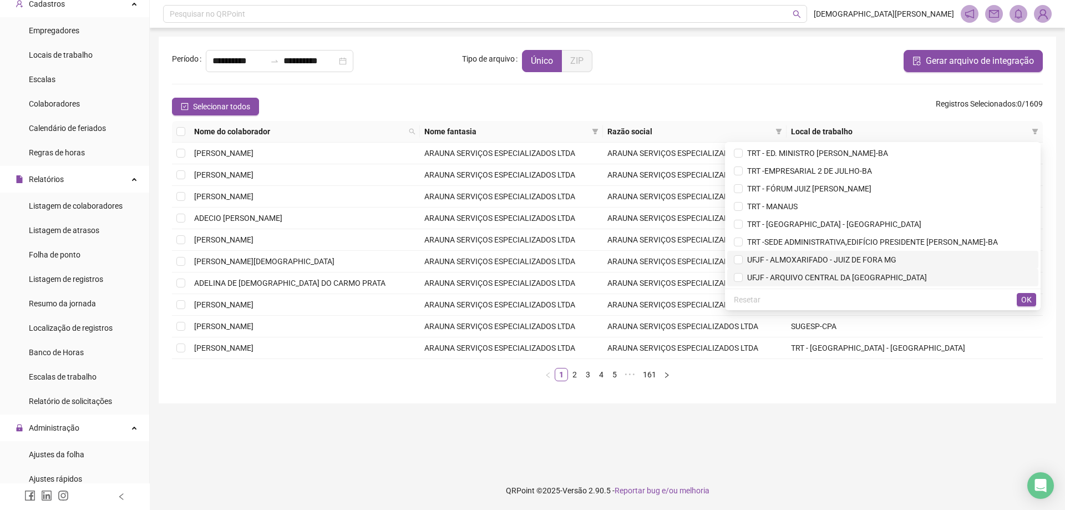
click at [793, 262] on span "UFJF - ALMOXARIFADO - JUIZ DE FORA MG" at bounding box center [819, 259] width 154 height 9
click at [803, 282] on span "UFJF - ARQUIVO CENTRAL DA [GEOGRAPHIC_DATA]" at bounding box center [834, 277] width 184 height 9
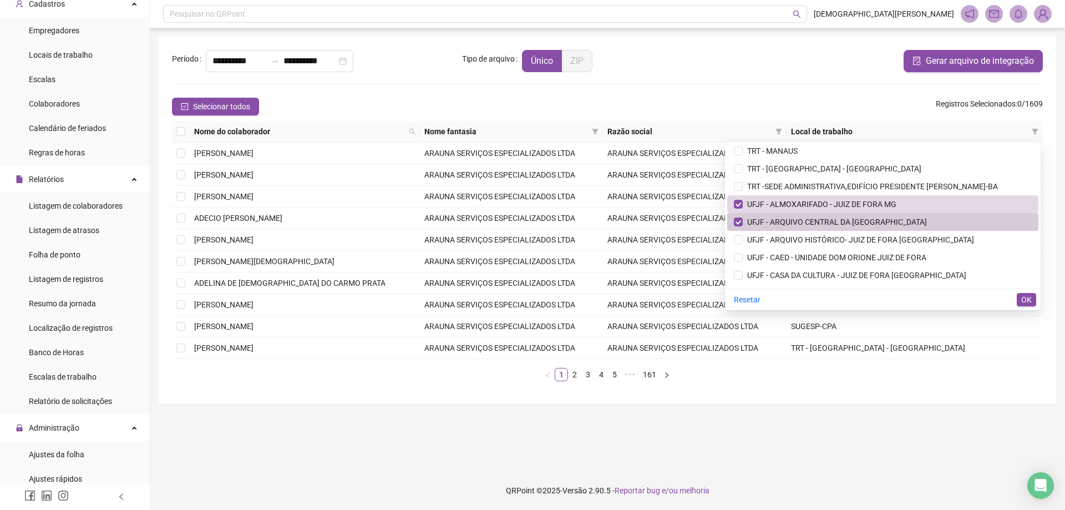
scroll to position [4547, 0]
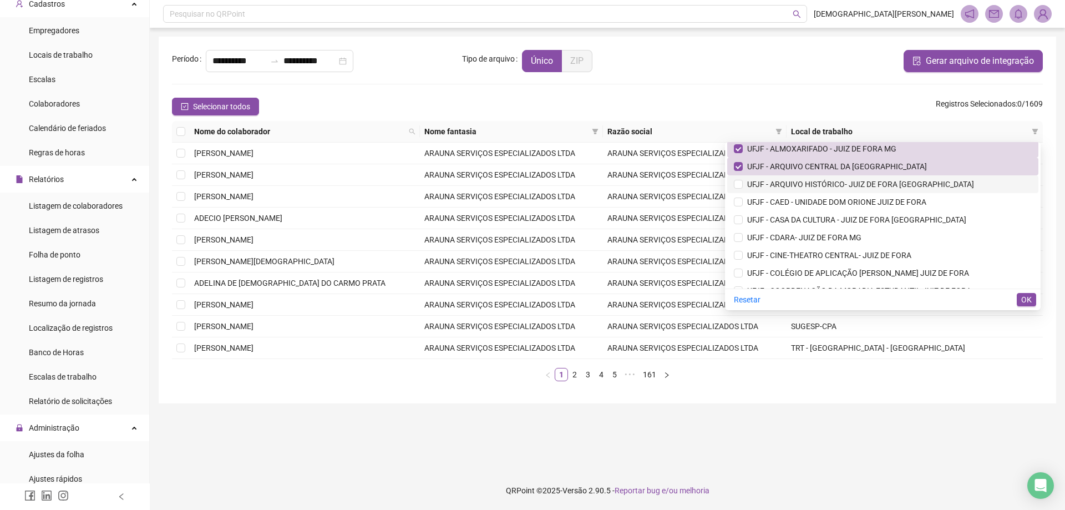
click at [793, 182] on span "UFJF - ARQUIVO HISTÓRICO- JUIZ DE FORA [GEOGRAPHIC_DATA]" at bounding box center [857, 184] width 231 height 9
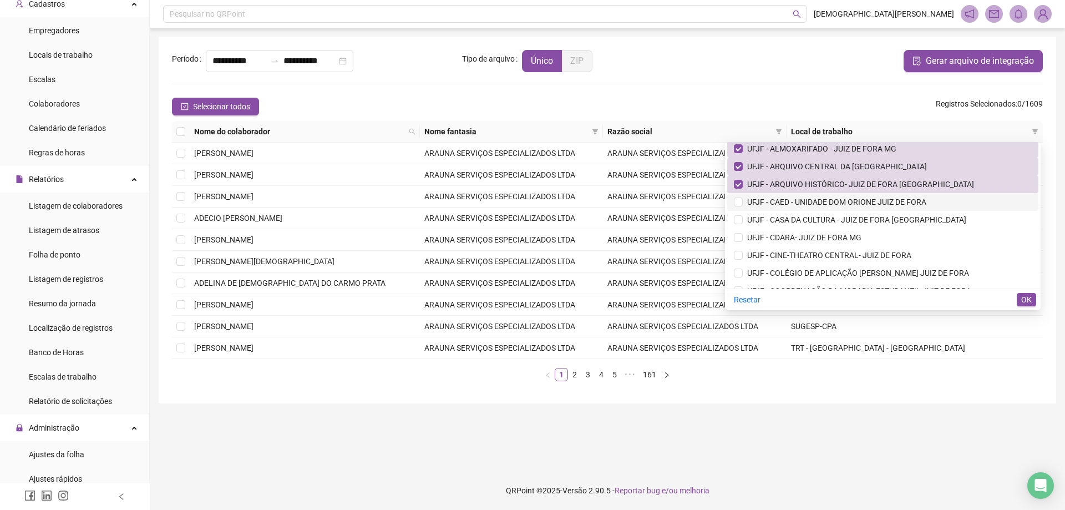
click at [794, 199] on span "UFJF - CAED - UNIDADE DOM ORIONE JUIZ DE FORA" at bounding box center [834, 201] width 184 height 9
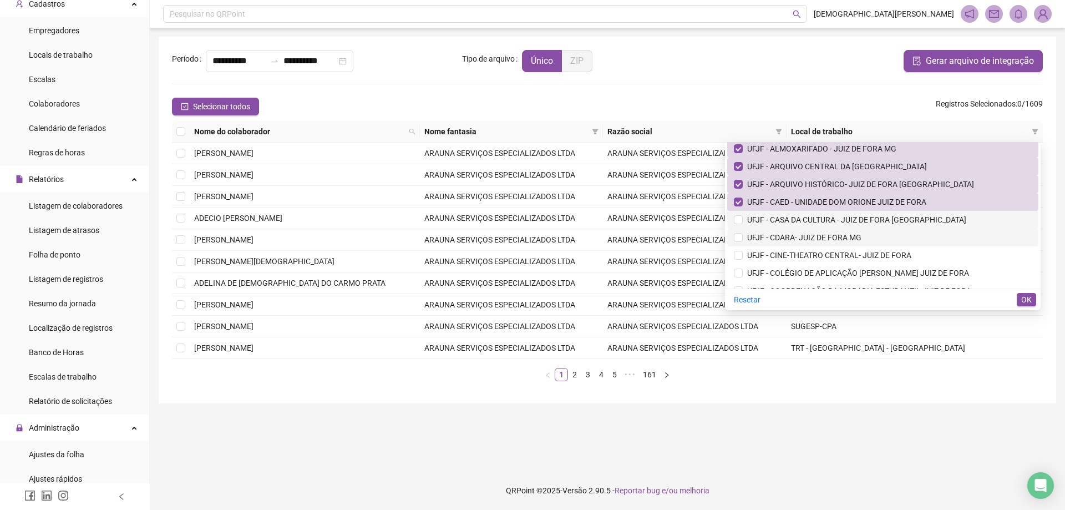
drag, startPoint x: 794, startPoint y: 223, endPoint x: 794, endPoint y: 243, distance: 20.0
click at [794, 223] on span "UFJF - CASA DA CULTURA - JUIZ DE FORA [GEOGRAPHIC_DATA]" at bounding box center [853, 219] width 223 height 9
click at [794, 243] on li "UFJF - CDARA- JUIZ DE FORA MG" at bounding box center [882, 237] width 311 height 18
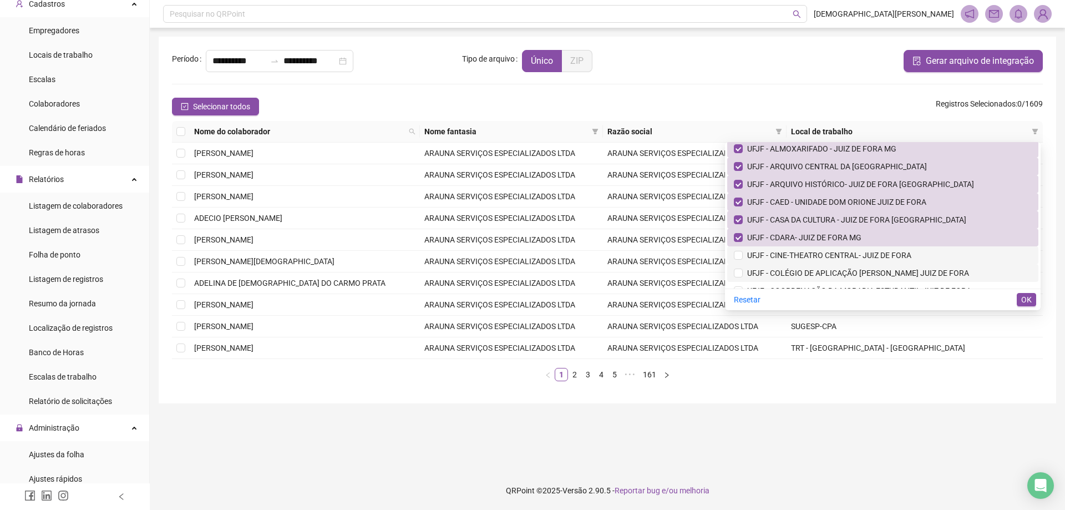
drag, startPoint x: 794, startPoint y: 255, endPoint x: 790, endPoint y: 279, distance: 24.2
click at [794, 256] on span "UFJF - CINE-THEATRO CENTRAL- JUIZ DE FORA" at bounding box center [826, 255] width 169 height 9
click at [791, 272] on span "UFJF - COLÉGIO DE APLICAÇÃO [PERSON_NAME] JUIZ DE FORA" at bounding box center [855, 272] width 226 height 9
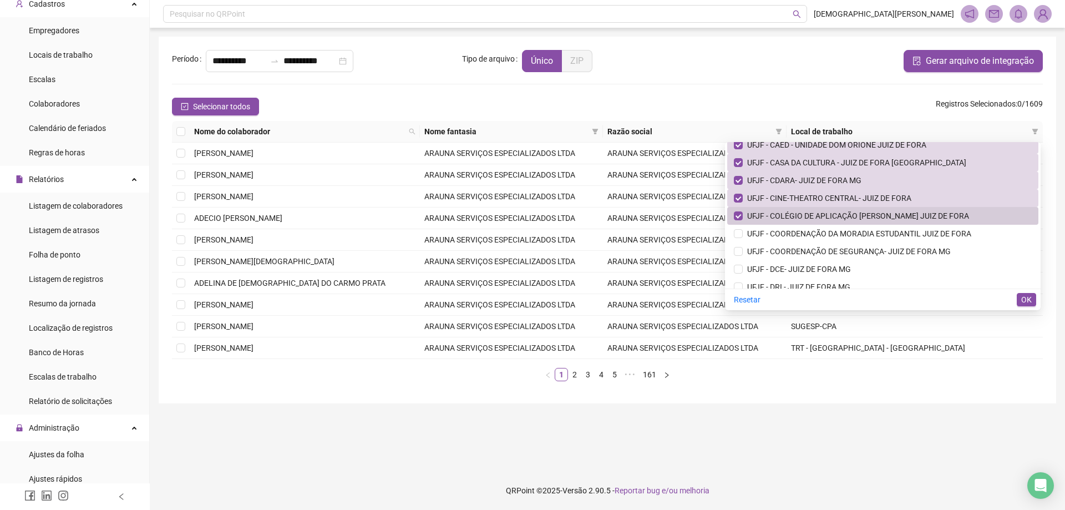
scroll to position [4658, 0]
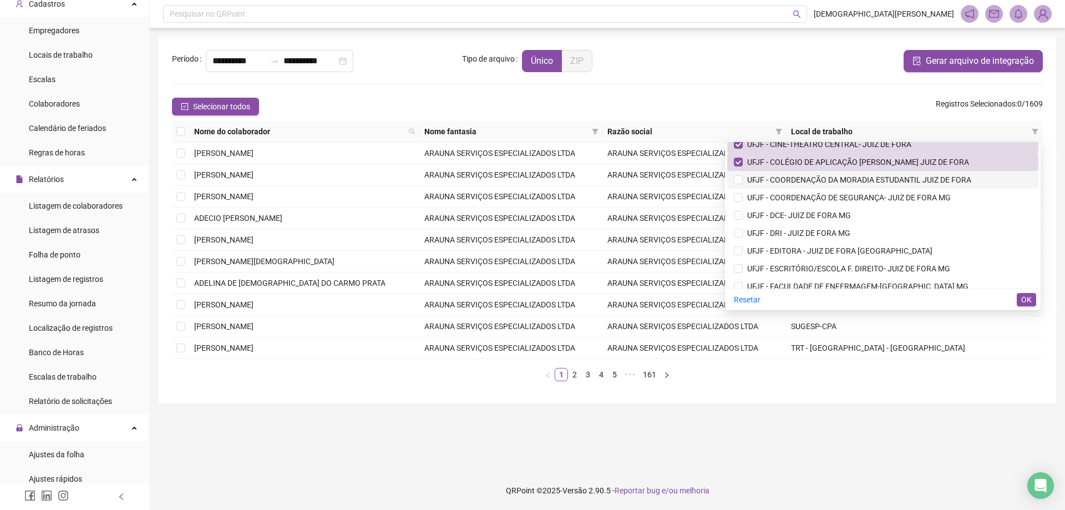
click at [791, 182] on span "UFJF - COORDENAÇÃO DA MORADIA ESTUDANTIL JUIZ DE FORA" at bounding box center [856, 179] width 228 height 9
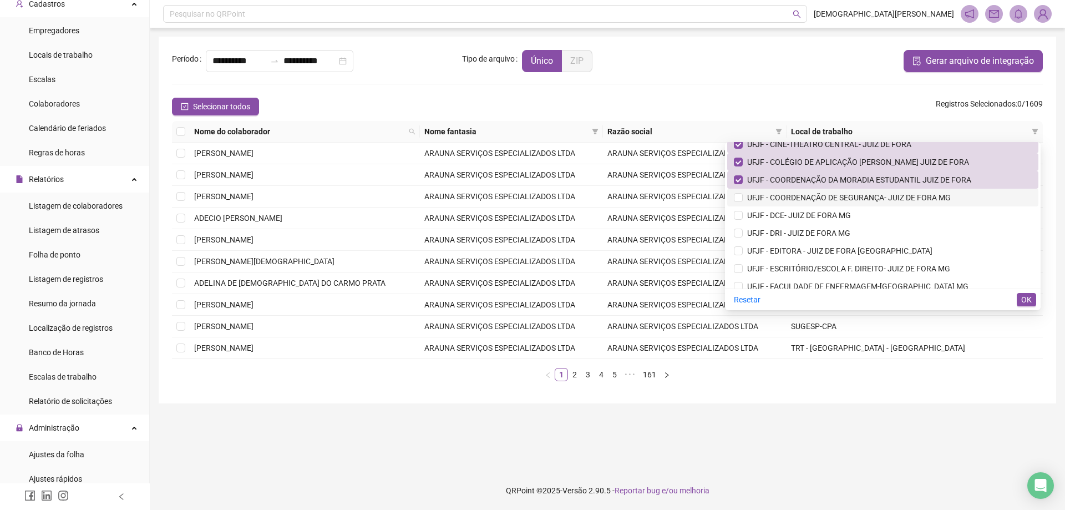
click at [791, 195] on span "UFJF - COORDENAÇÃO DE SEGURANÇA- JUIZ DE FORA MG" at bounding box center [846, 197] width 208 height 9
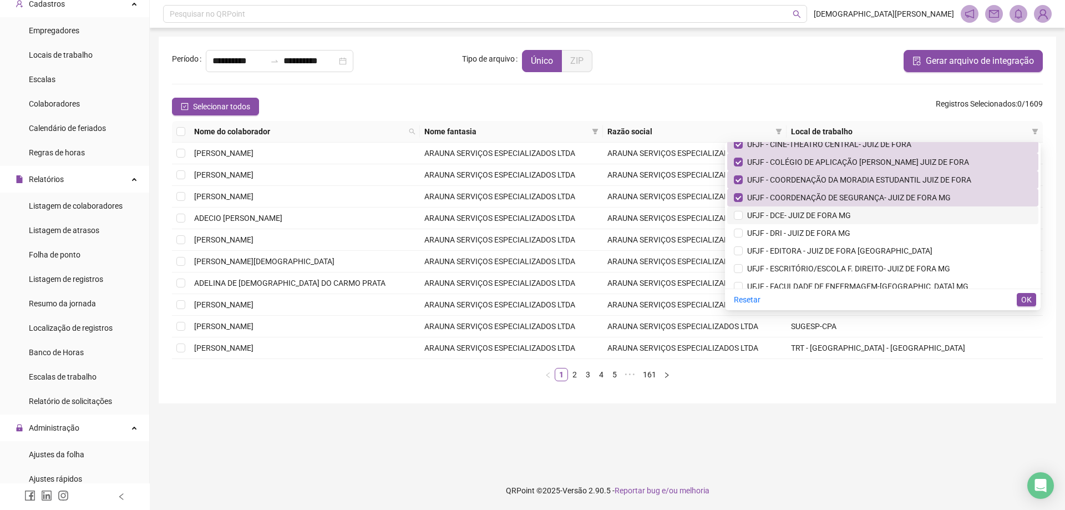
click at [792, 214] on span "UFJF - DCE- JUIZ DE FORA MG" at bounding box center [796, 215] width 108 height 9
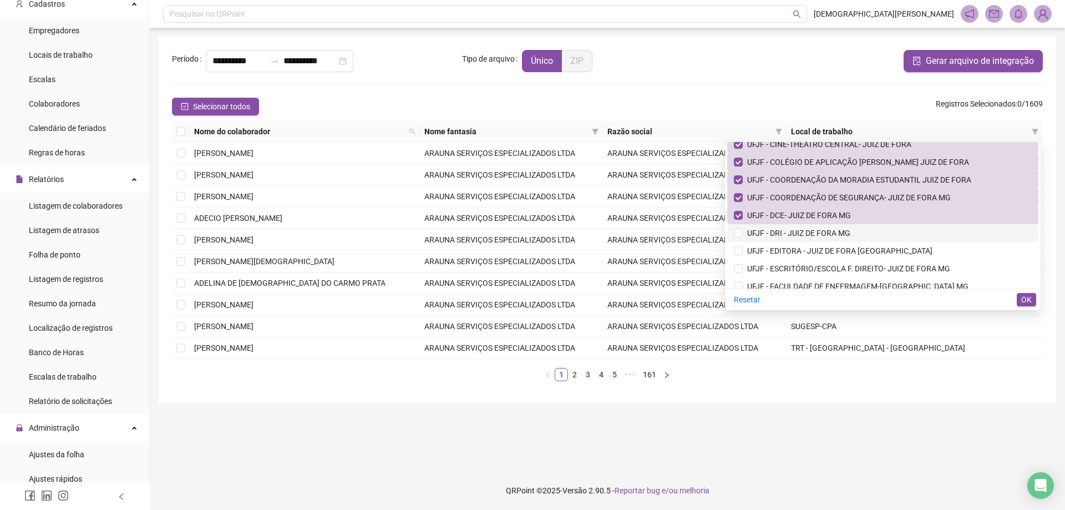
click at [787, 228] on span "UFJF - DRI - JUIZ DE FORA MG" at bounding box center [796, 232] width 108 height 9
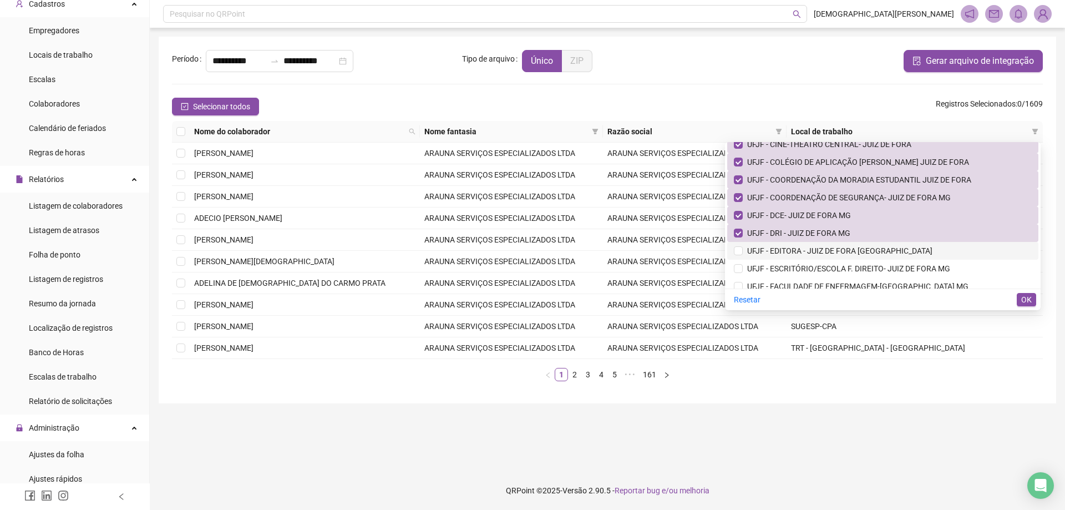
click at [790, 252] on span "UFJF - EDITORA - JUIZ DE FORA [GEOGRAPHIC_DATA]" at bounding box center [837, 250] width 190 height 9
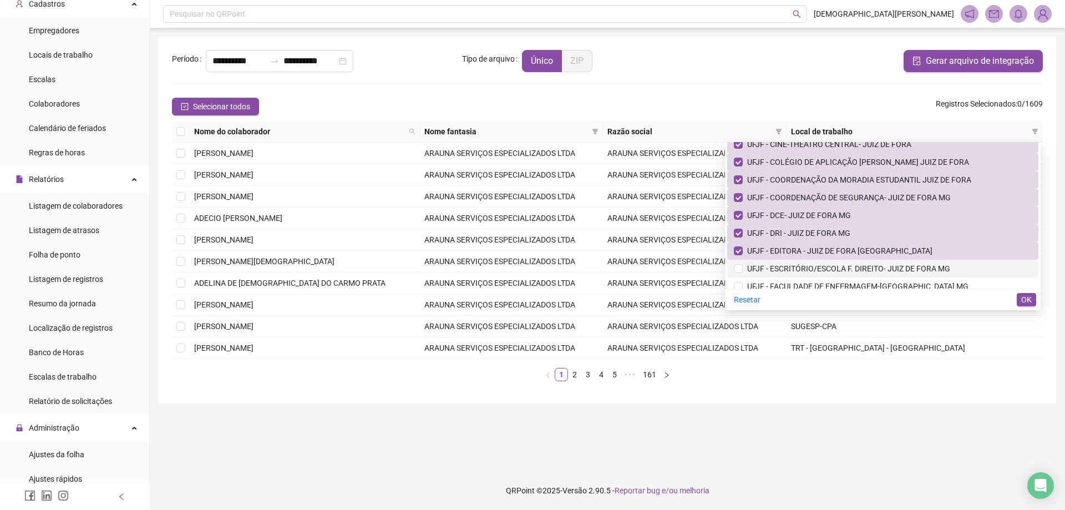
click at [791, 271] on span "UFJF - ESCRITÓRIO/ESCOLA F. DIREITO- JUIZ DE FORA MG" at bounding box center [845, 268] width 207 height 9
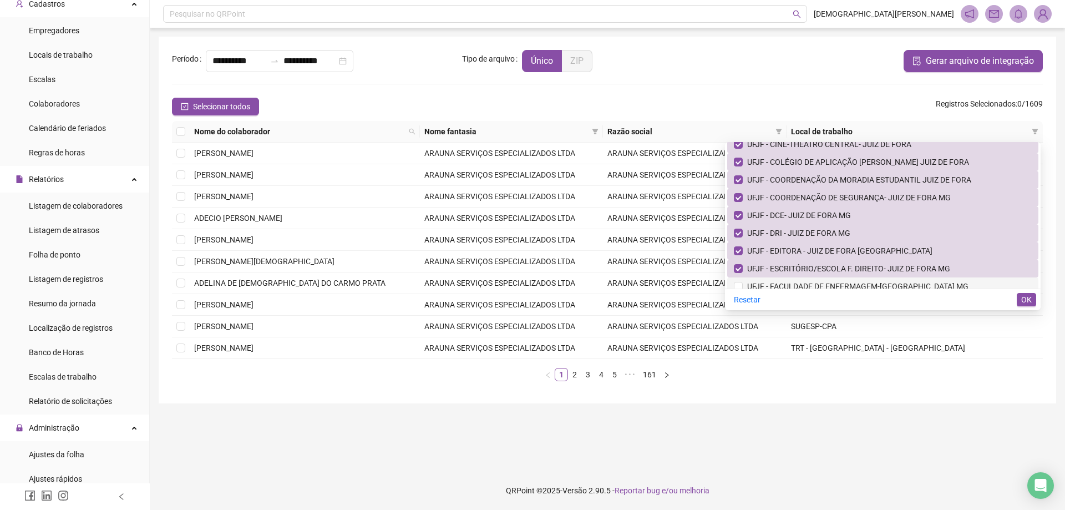
click at [791, 285] on span "UFJF - FACULDADE DE ENFERMAGEM-[GEOGRAPHIC_DATA] MG" at bounding box center [855, 286] width 226 height 9
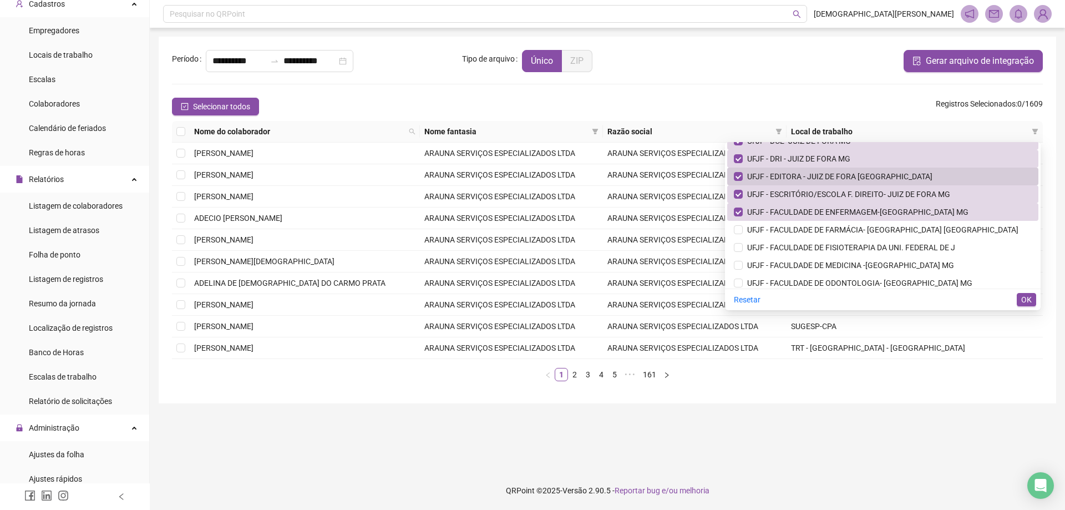
scroll to position [4769, 0]
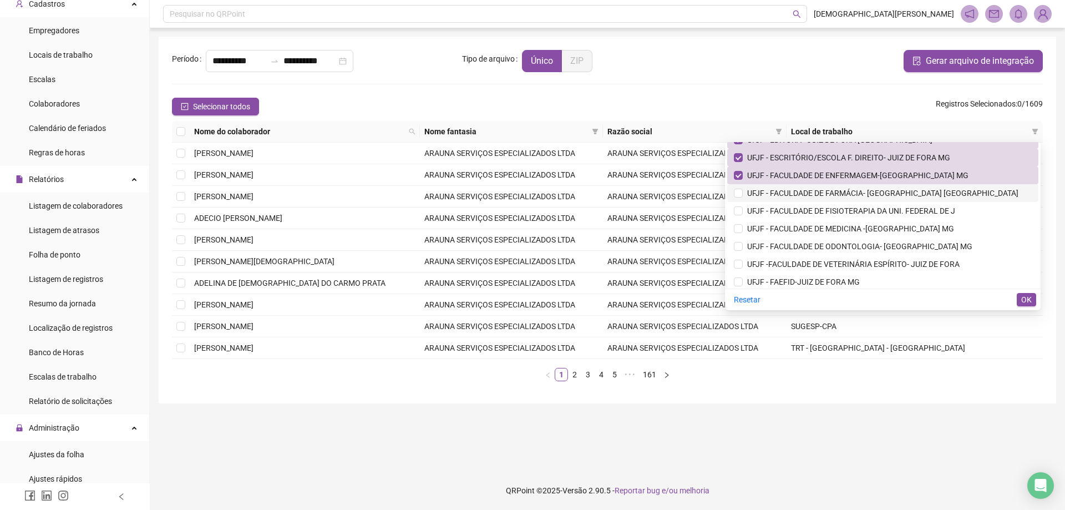
click at [789, 194] on span "UFJF - FACULDADE DE FARMÁCIA- [GEOGRAPHIC_DATA] [GEOGRAPHIC_DATA]" at bounding box center [880, 193] width 276 height 9
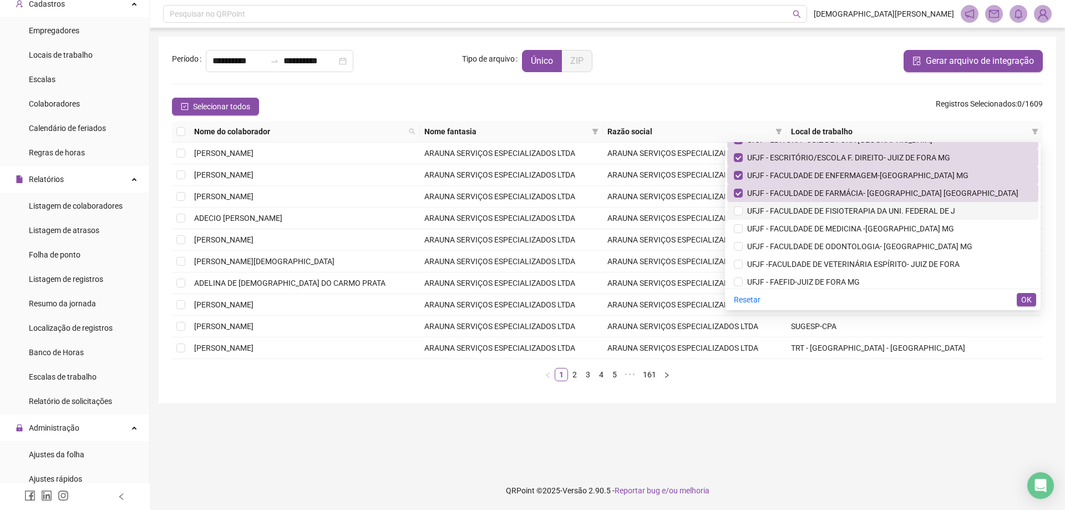
click at [791, 209] on span "UFJF - FACULDADE DE FISIOTERAPIA DA UNI. FEDERAL DE J" at bounding box center [848, 210] width 212 height 9
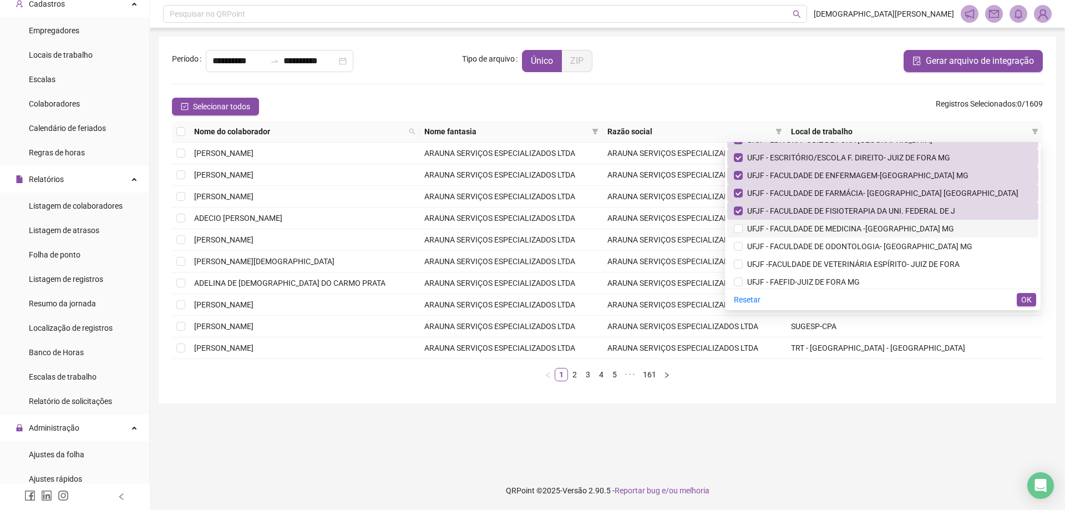
click at [790, 227] on span "UFJF - FACULDADE DE MEDICINA -[GEOGRAPHIC_DATA] MG" at bounding box center [847, 228] width 211 height 9
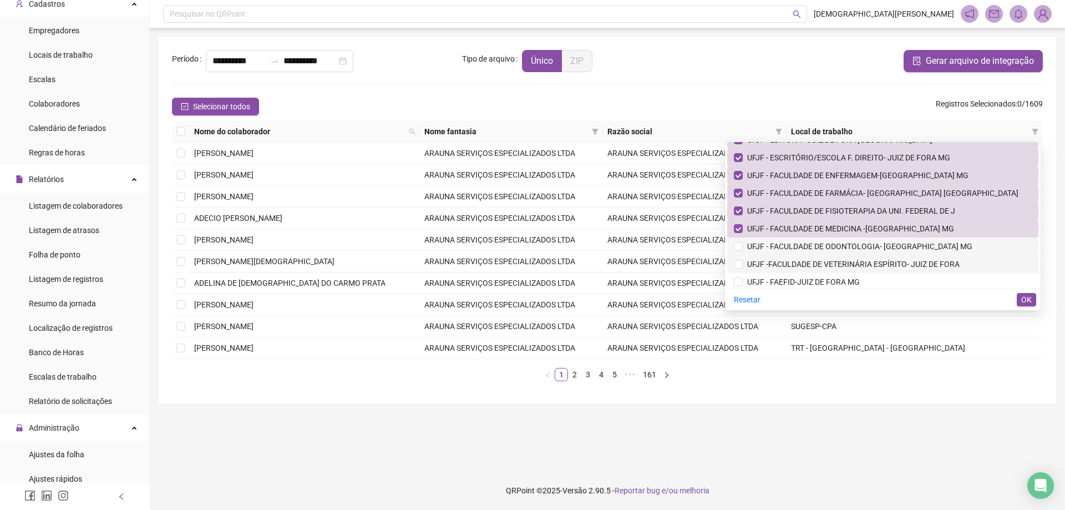
drag, startPoint x: 791, startPoint y: 246, endPoint x: 791, endPoint y: 263, distance: 17.2
click at [791, 247] on span "UFJF - FACULDADE DE ODONTOLOGIA- [GEOGRAPHIC_DATA] MG" at bounding box center [857, 246] width 230 height 9
click at [791, 263] on span "UFJF -FACULDADE DE VETERINÁRIA ESPÍRITO- JUIZ DE FORA" at bounding box center [850, 264] width 217 height 9
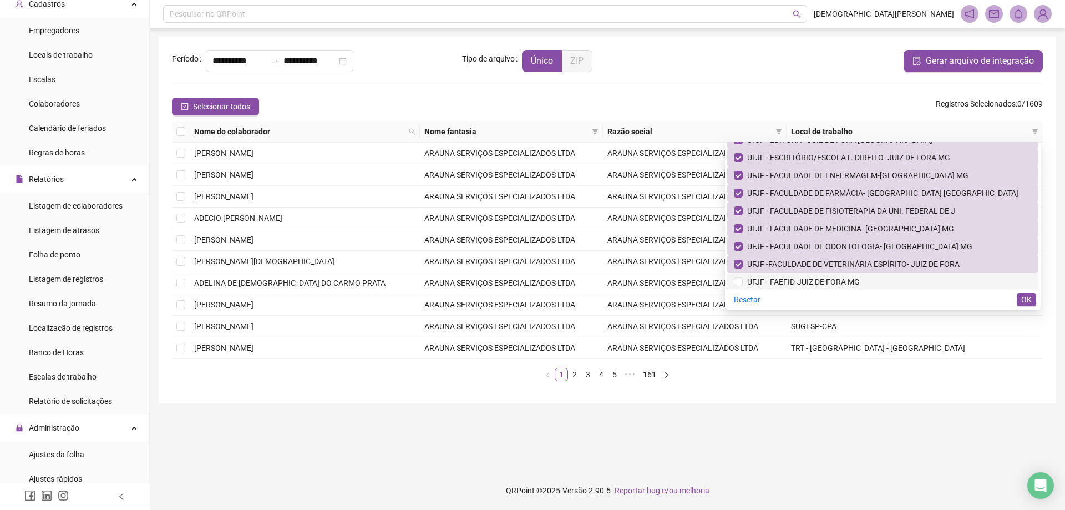
drag, startPoint x: 789, startPoint y: 276, endPoint x: 797, endPoint y: 283, distance: 10.2
click at [789, 277] on span "UFJF - FAEFID-JUIZ DE FORA MG" at bounding box center [800, 281] width 117 height 9
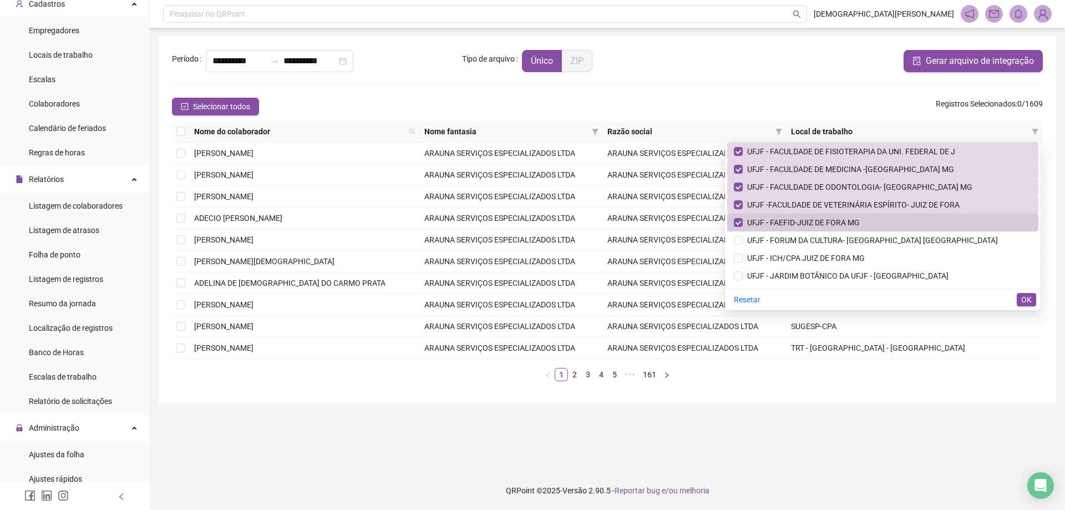
scroll to position [4880, 0]
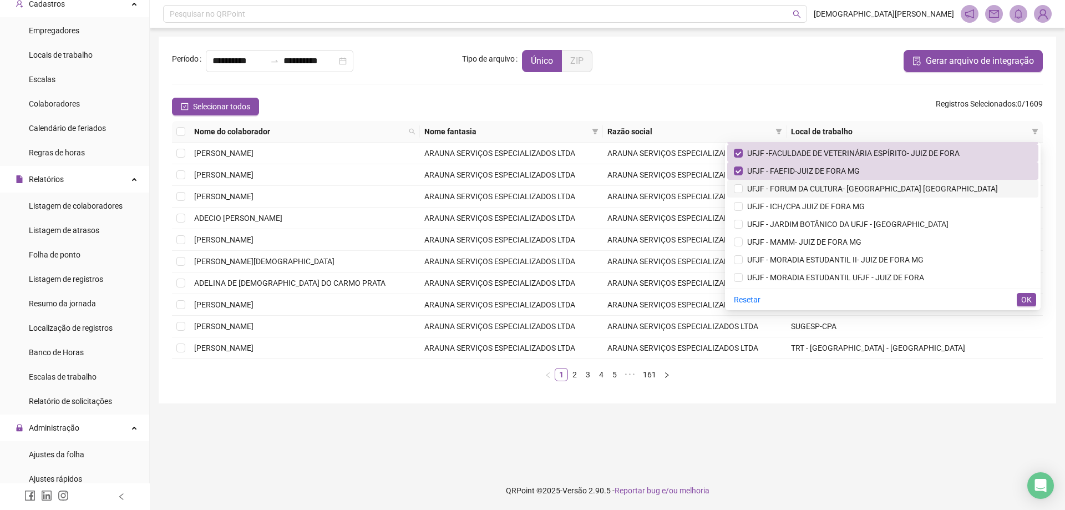
click at [790, 191] on span "UFJF - FORUM DA CULTURA- [GEOGRAPHIC_DATA] [GEOGRAPHIC_DATA]" at bounding box center [869, 188] width 255 height 9
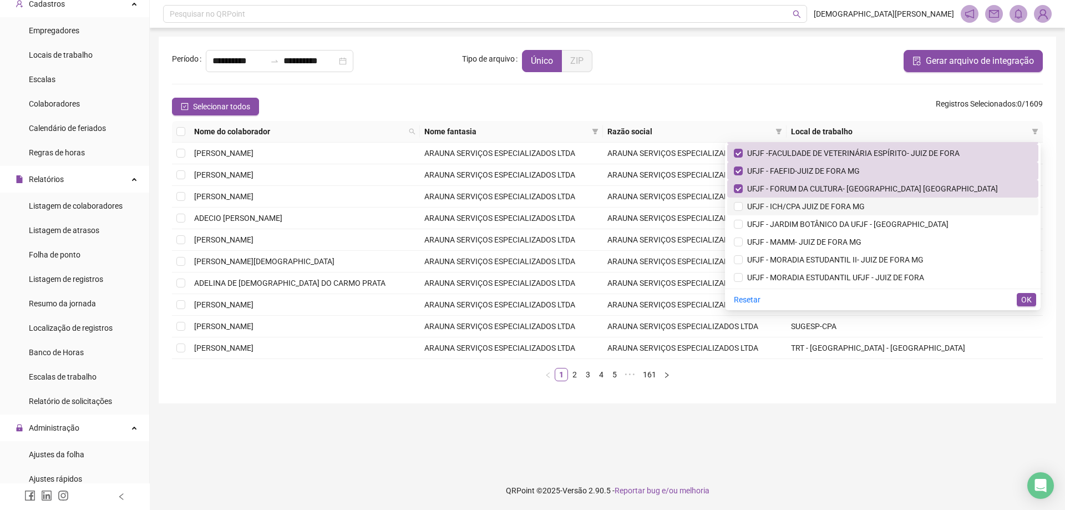
click at [793, 205] on span "UFJF - ICH/CPA JUIZ DE FORA MG" at bounding box center [803, 206] width 122 height 9
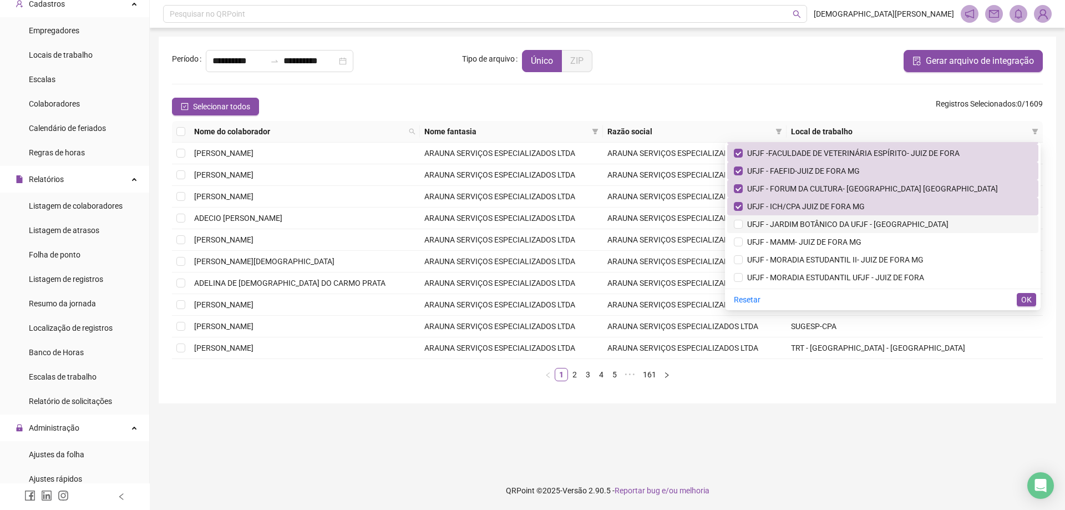
click at [792, 224] on span "UFJF - JARDIM BOTÂNICO DA UFJF - [GEOGRAPHIC_DATA]" at bounding box center [845, 224] width 206 height 9
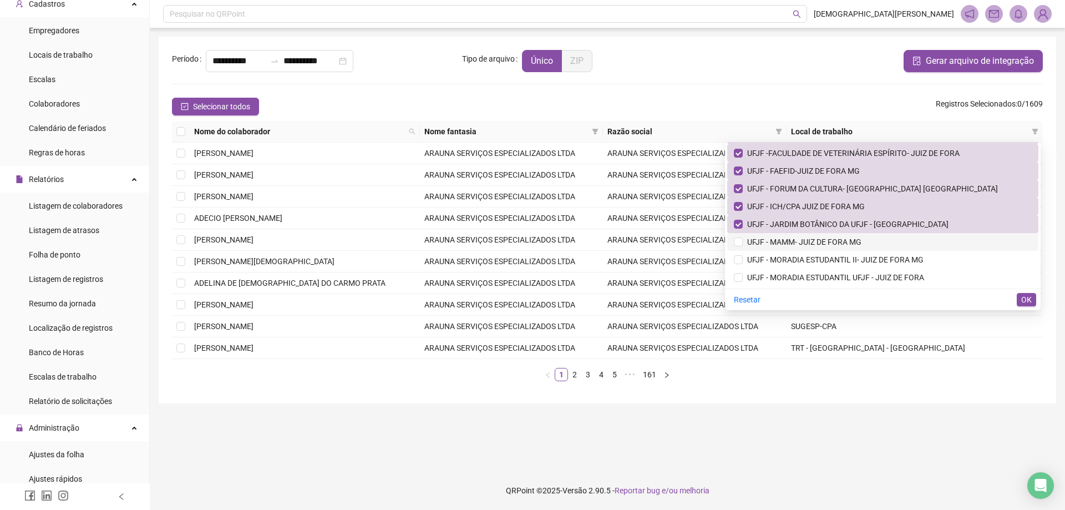
click at [793, 242] on span "UFJF - MAMM- JUIZ DE FORA MG" at bounding box center [801, 241] width 119 height 9
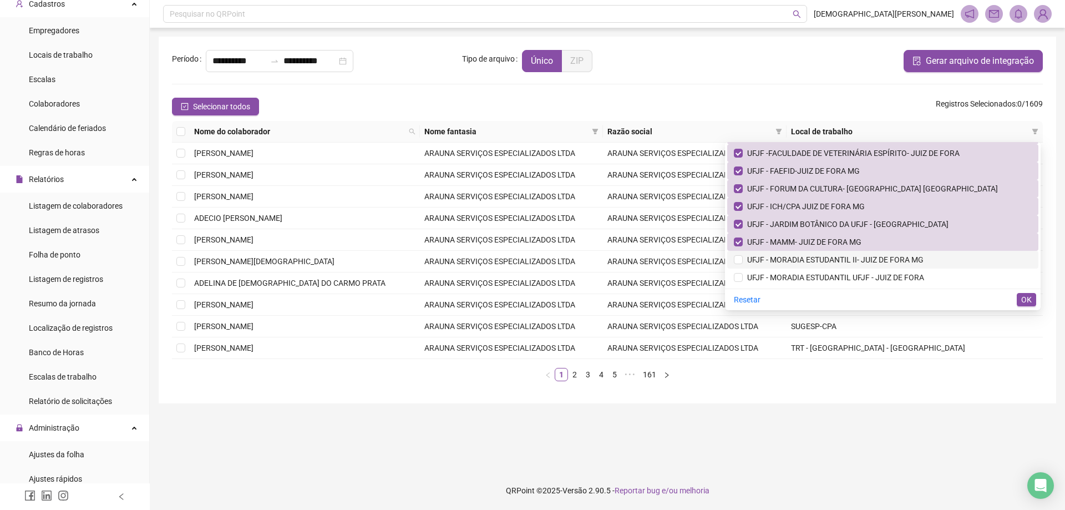
click at [793, 260] on span "UFJF - MORADIA ESTUDANTIL II- JUIZ DE FORA MG" at bounding box center [832, 259] width 181 height 9
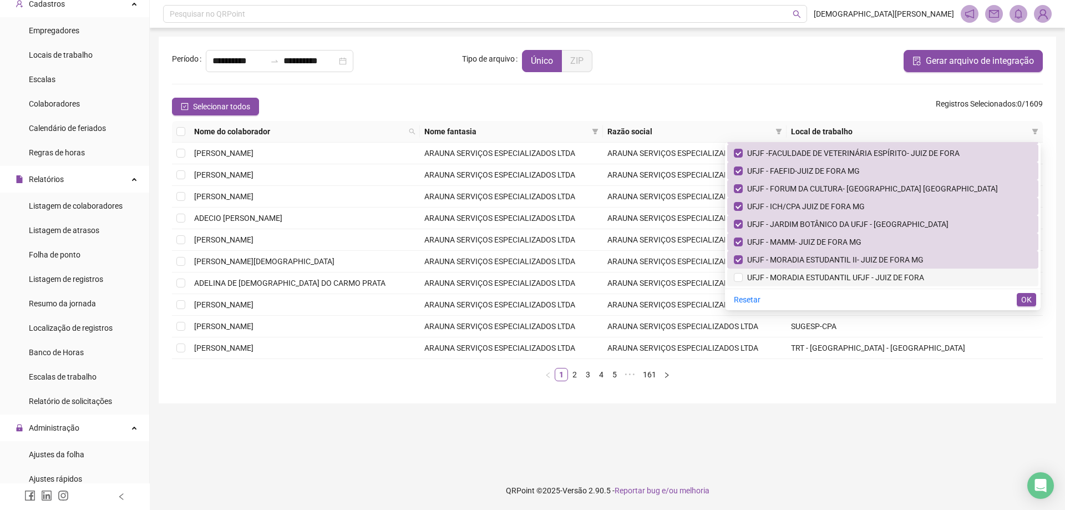
click at [791, 275] on span "UFJF - MORADIA ESTUDANTIL UFJF - JUIZ DE FORA" at bounding box center [832, 277] width 181 height 9
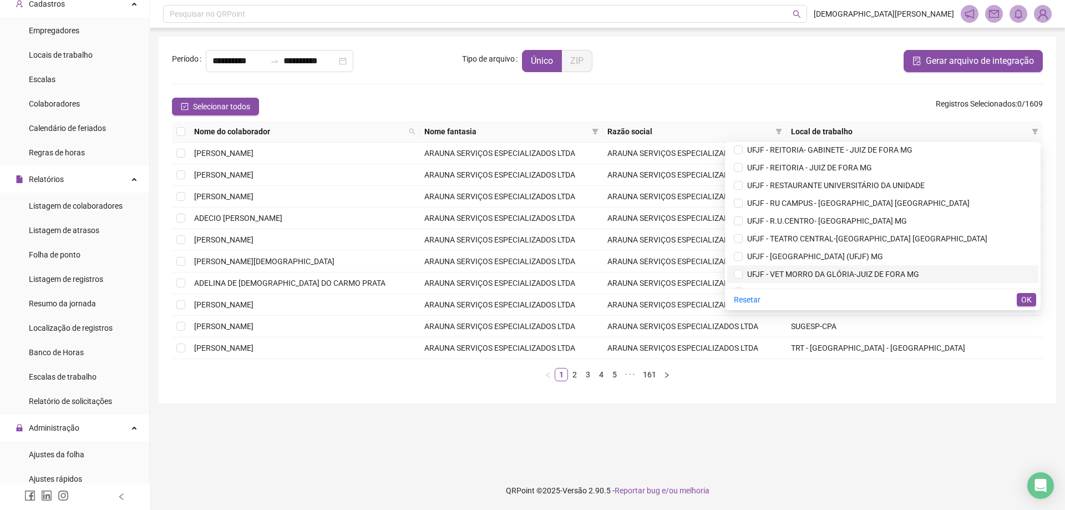
scroll to position [4999, 0]
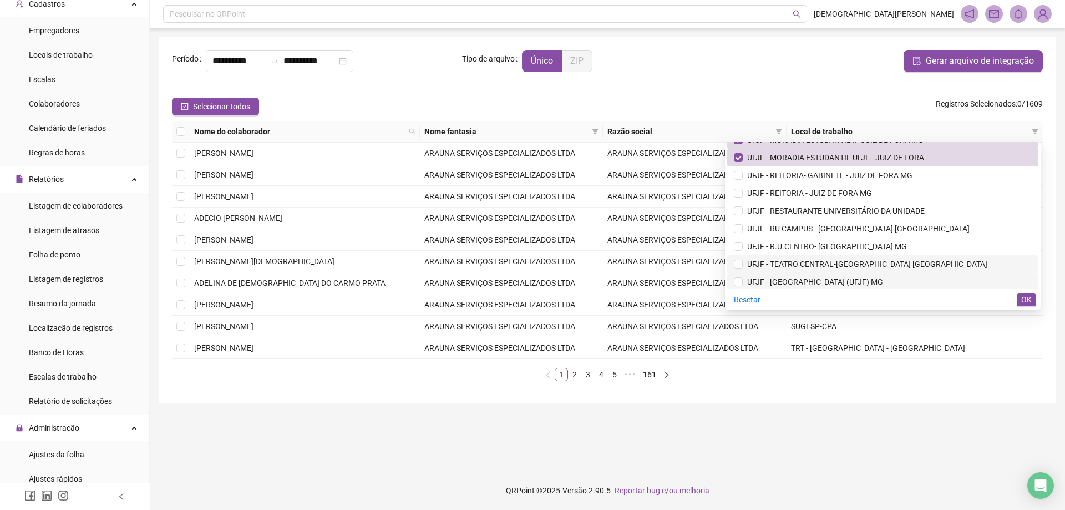
drag, startPoint x: 787, startPoint y: 282, endPoint x: 783, endPoint y: 263, distance: 19.2
click at [786, 282] on span "UFJF - [GEOGRAPHIC_DATA] (UFJF) MG" at bounding box center [812, 281] width 140 height 9
click at [783, 263] on span "UFJF - TEATRO CENTRAL-[GEOGRAPHIC_DATA] [GEOGRAPHIC_DATA]" at bounding box center [864, 264] width 245 height 9
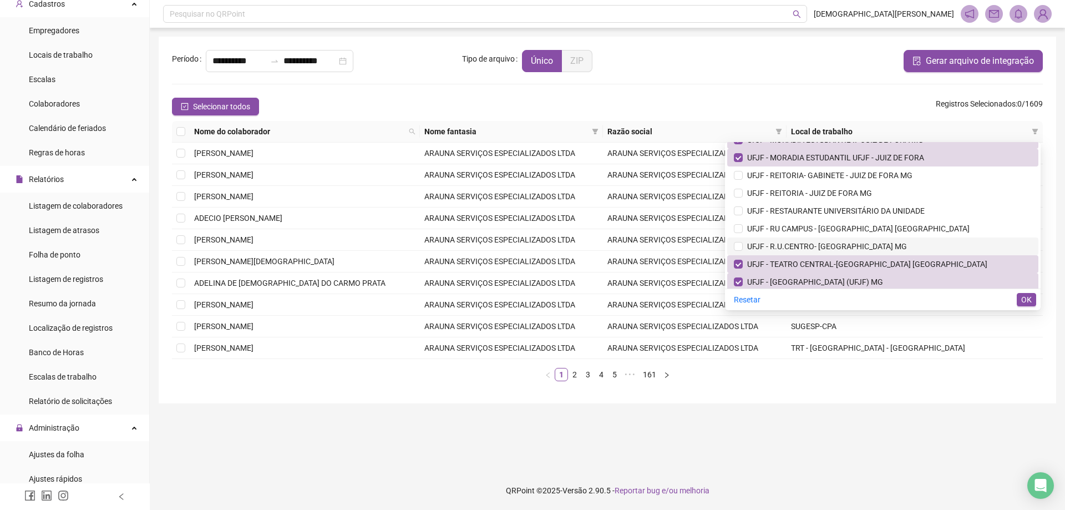
click at [786, 246] on span "UFJF - R.U.CENTRO- [GEOGRAPHIC_DATA] MG" at bounding box center [824, 246] width 164 height 9
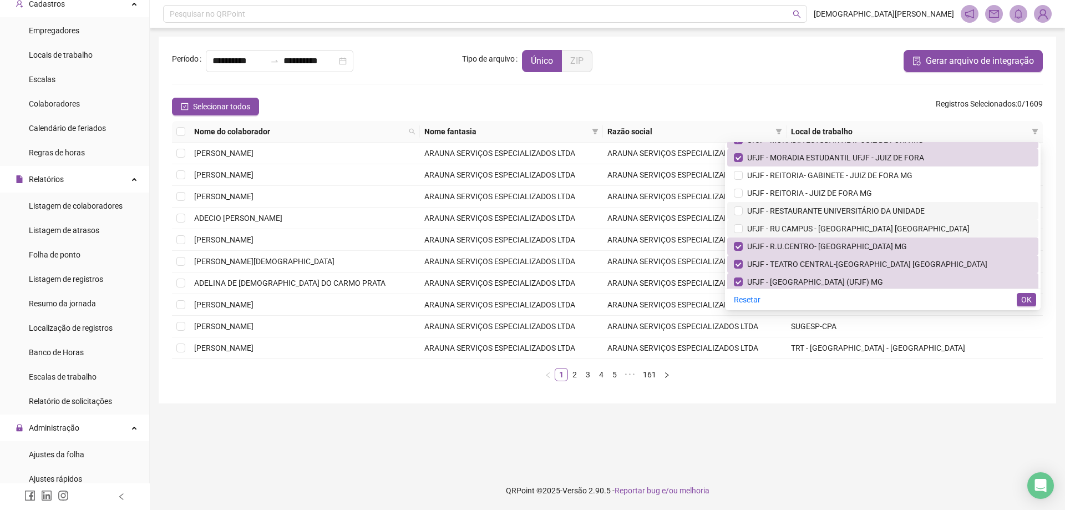
drag, startPoint x: 789, startPoint y: 231, endPoint x: 789, endPoint y: 211, distance: 20.0
click at [789, 230] on span "UFJF - RU CAMPUS - [GEOGRAPHIC_DATA] [GEOGRAPHIC_DATA]" at bounding box center [855, 228] width 227 height 9
click at [789, 211] on span "UFJF - RESTAURANTE UNIVERSITÁRIO DA UNIDADE" at bounding box center [833, 210] width 182 height 9
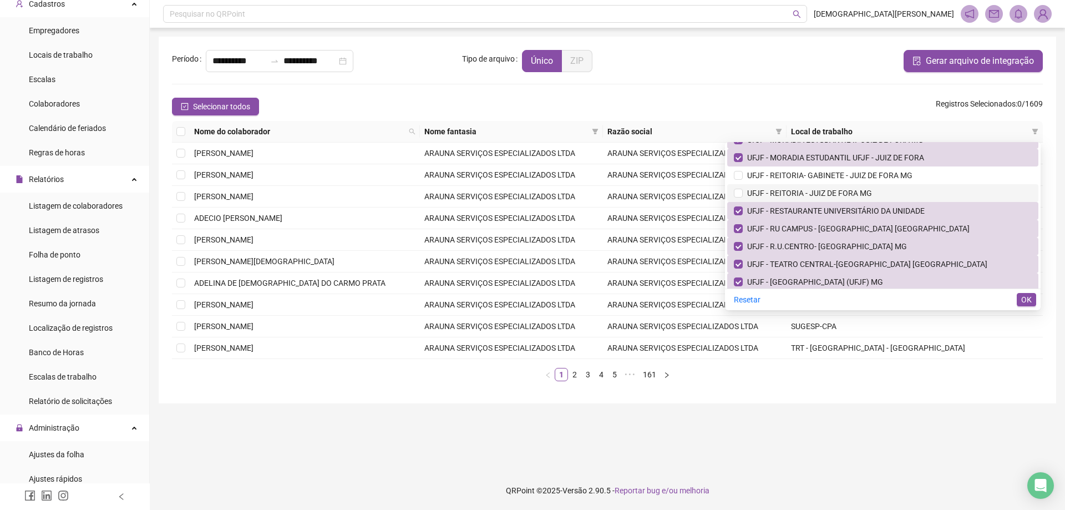
click at [791, 189] on span "UFJF - REITORIA - JUIZ DE FORA MG" at bounding box center [806, 193] width 129 height 9
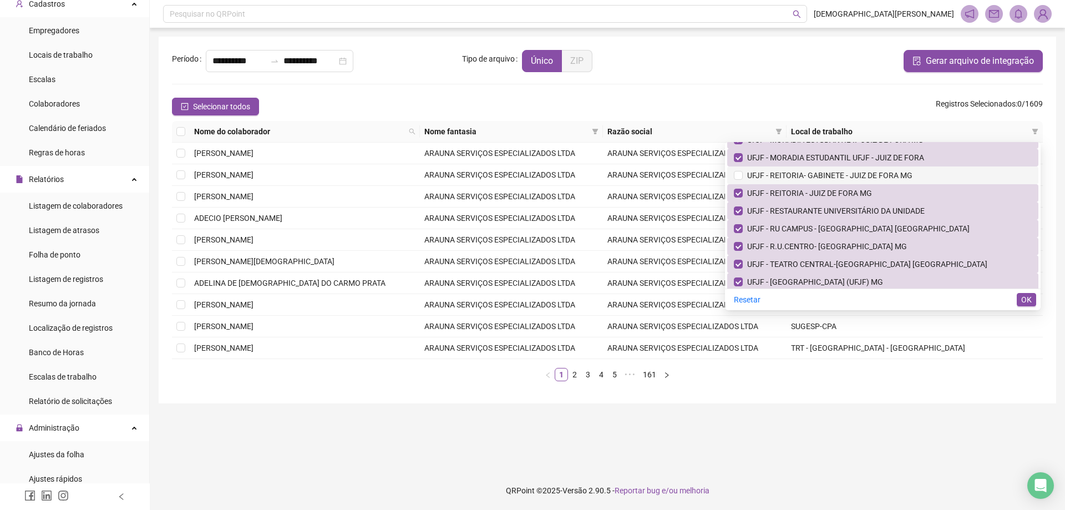
click at [791, 171] on span "UFJF - REITORIA- GABINETE - JUIZ DE FORA MG" at bounding box center [827, 175] width 170 height 9
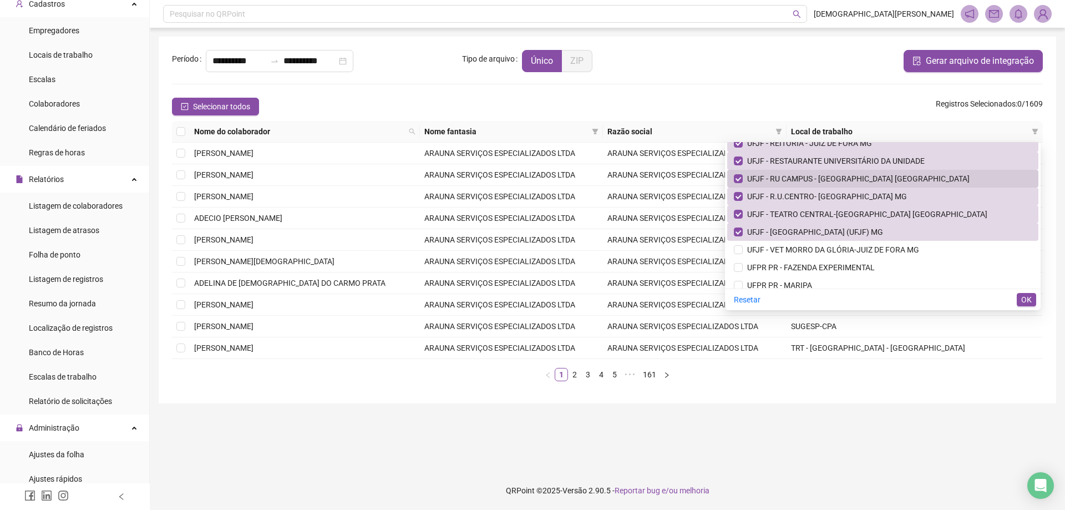
scroll to position [5055, 0]
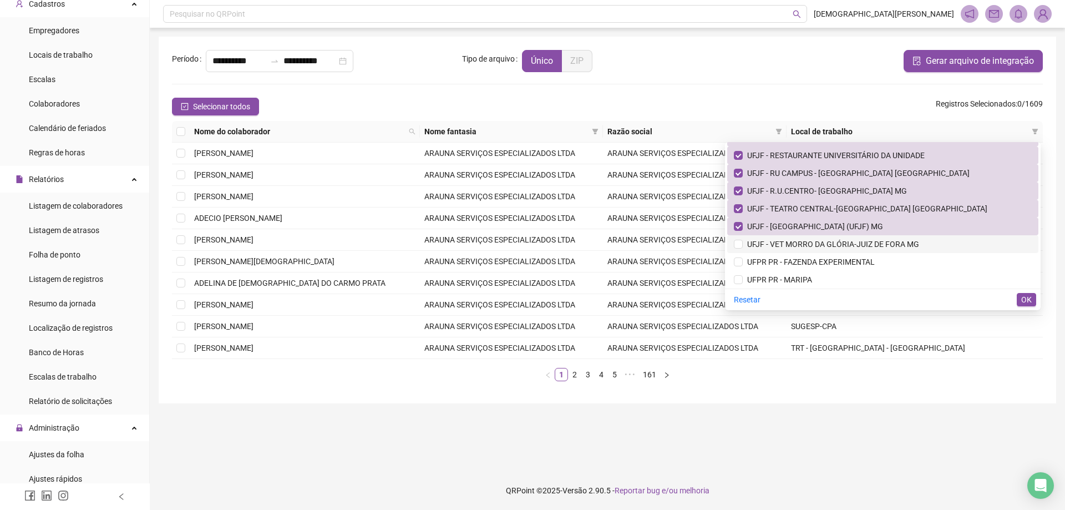
click at [785, 246] on span "UFJF - VET MORRO DA GLÓRIA-JUIZ DE FORA MG" at bounding box center [830, 244] width 176 height 9
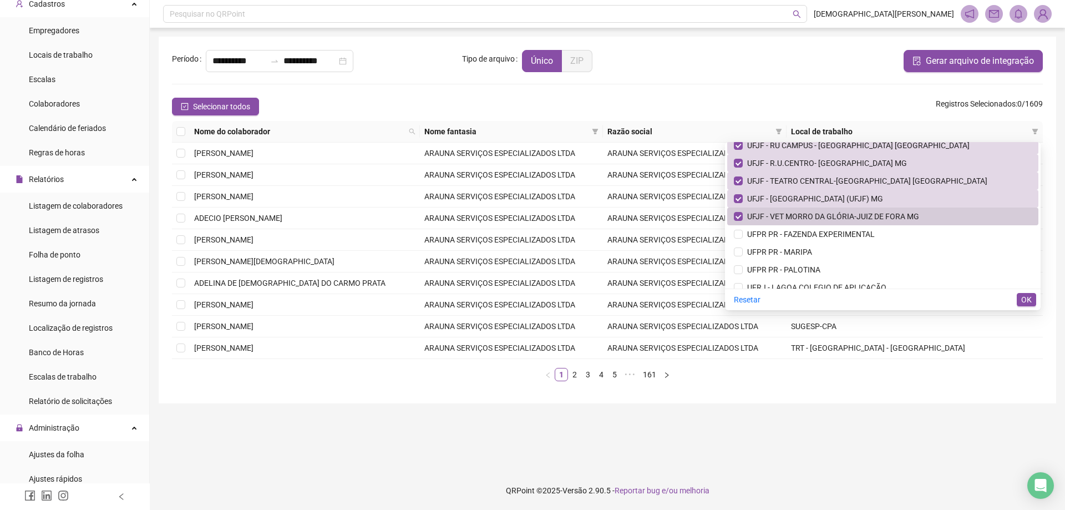
scroll to position [5110, 0]
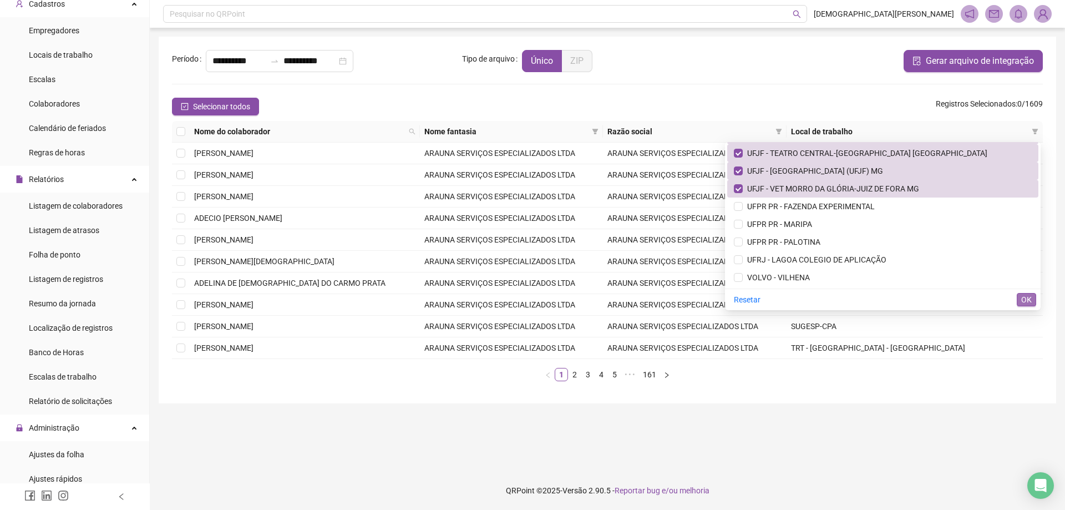
click at [1028, 302] on span "OK" at bounding box center [1026, 299] width 11 height 12
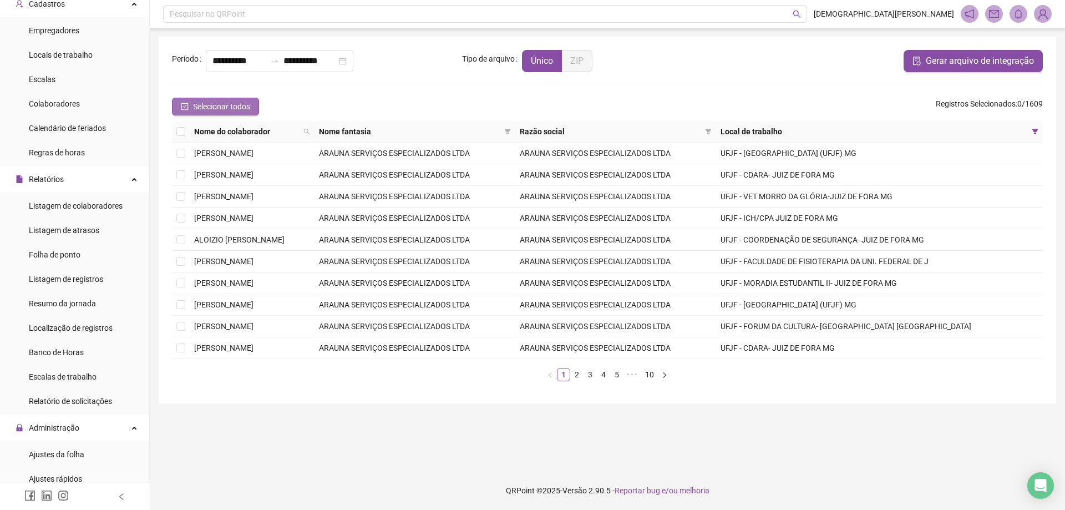
click at [213, 107] on span "Selecionar todos" at bounding box center [221, 106] width 57 height 12
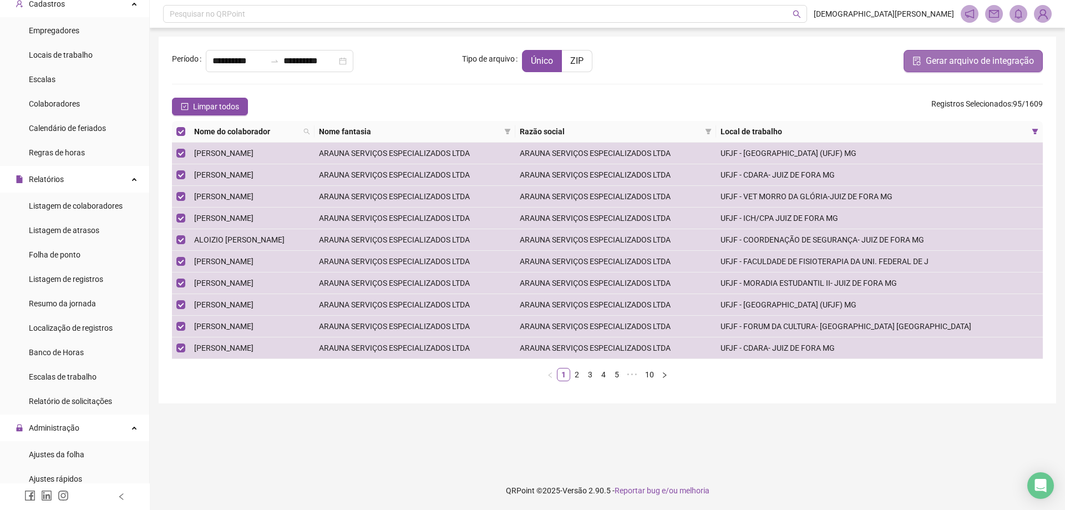
click at [967, 62] on span "Gerar arquivo de integração" at bounding box center [979, 60] width 108 height 13
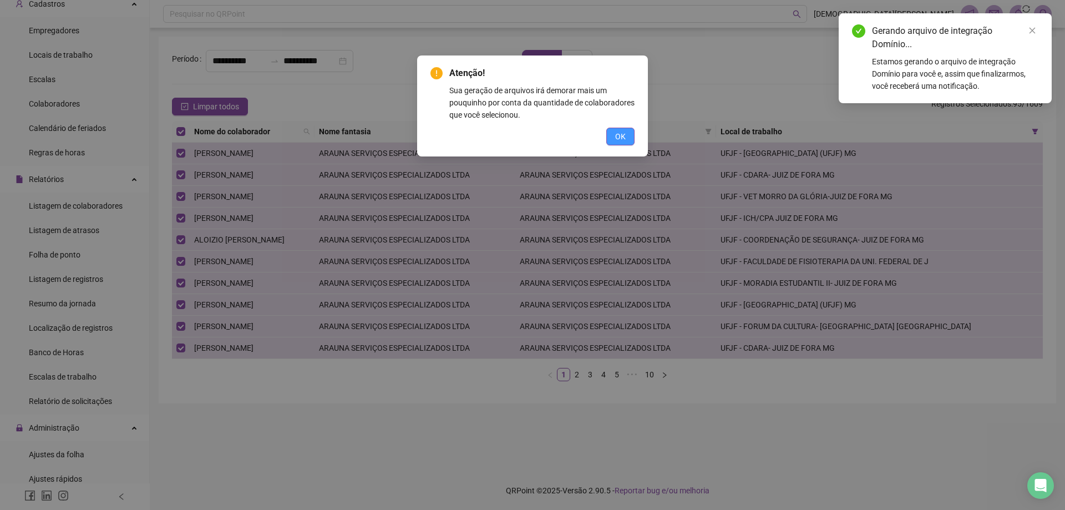
click at [615, 137] on span "OK" at bounding box center [620, 136] width 11 height 12
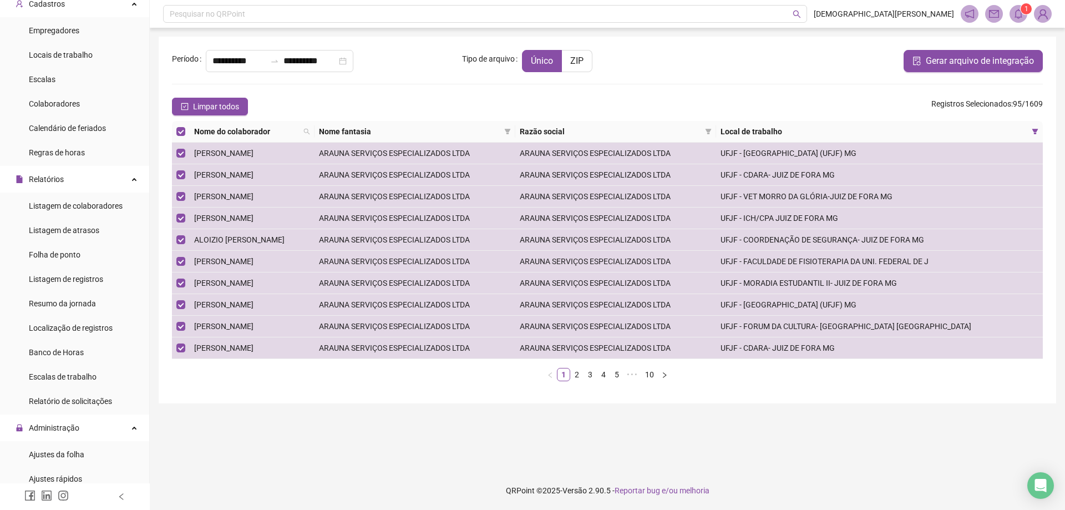
click at [1024, 14] on span at bounding box center [1018, 14] width 18 height 18
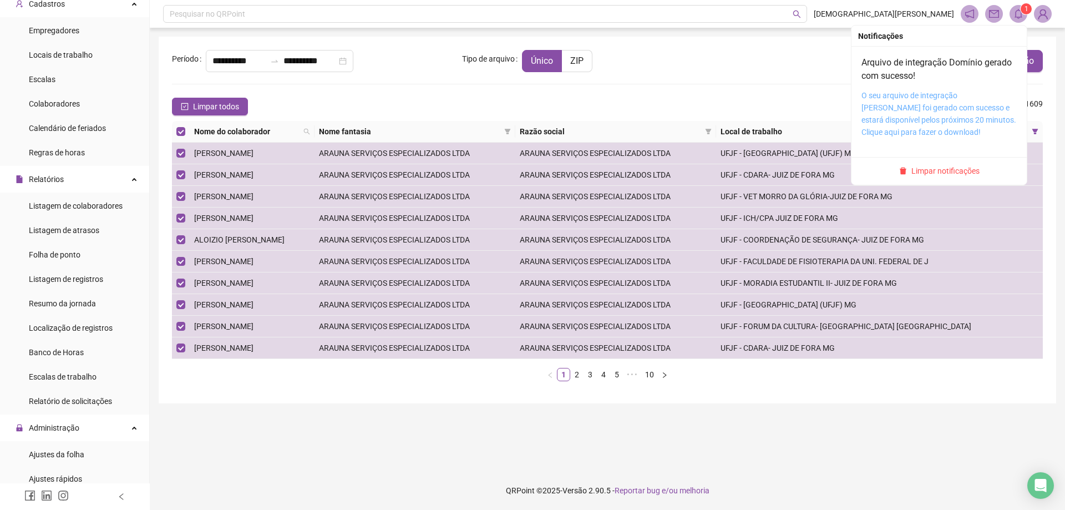
click at [935, 91] on link "O seu arquivo de integração [PERSON_NAME] foi gerado com sucesso e estará dispo…" at bounding box center [938, 113] width 155 height 45
